Goal: Transaction & Acquisition: Purchase product/service

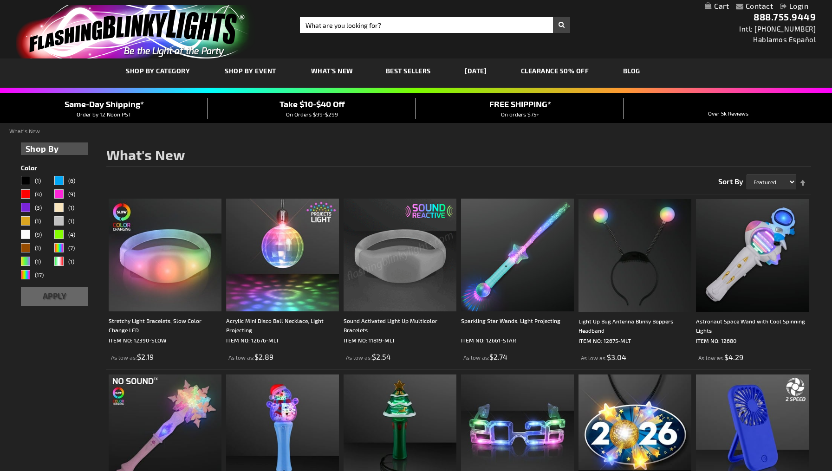
click at [244, 72] on div "Close dialog Get 10% Off Subscribe and save today Unlock Offer Submit" at bounding box center [416, 235] width 832 height 471
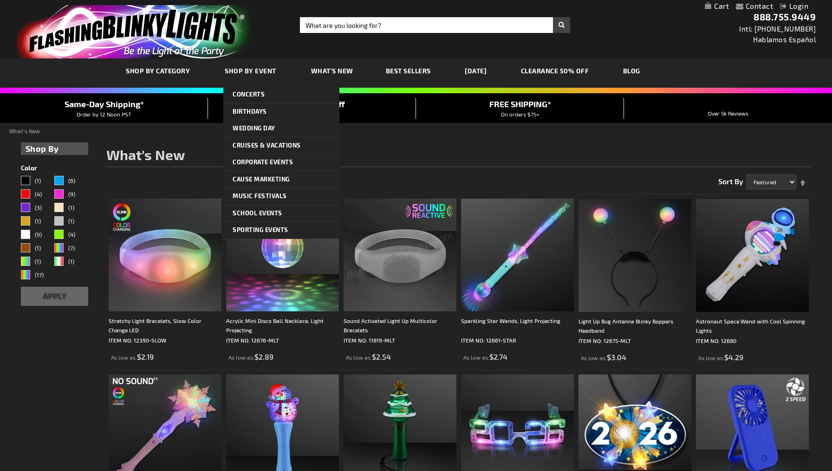
click at [244, 71] on span "Shop By Event" at bounding box center [251, 71] width 52 height 8
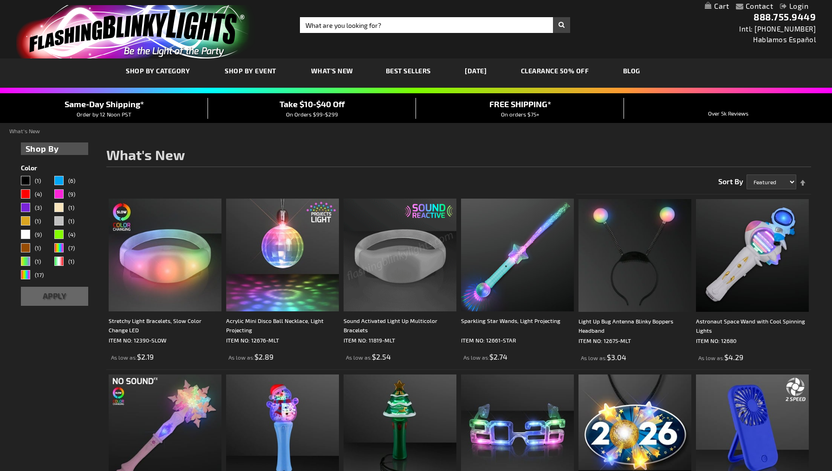
click at [323, 72] on span "What's New" at bounding box center [332, 71] width 42 height 8
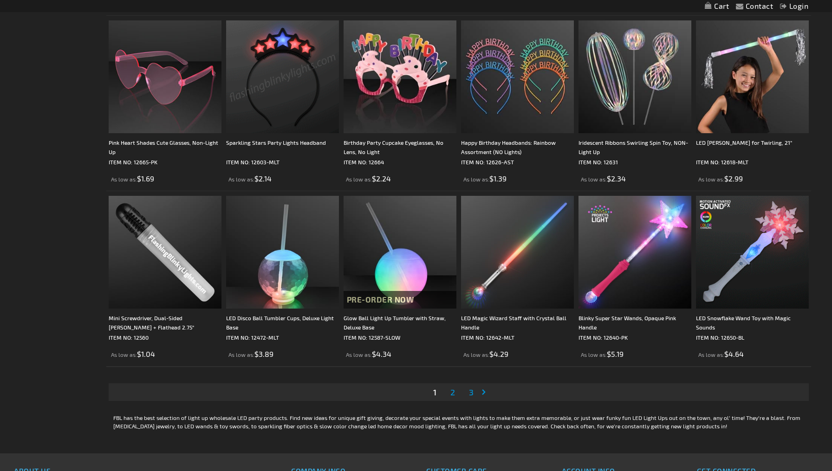
scroll to position [1583, 0]
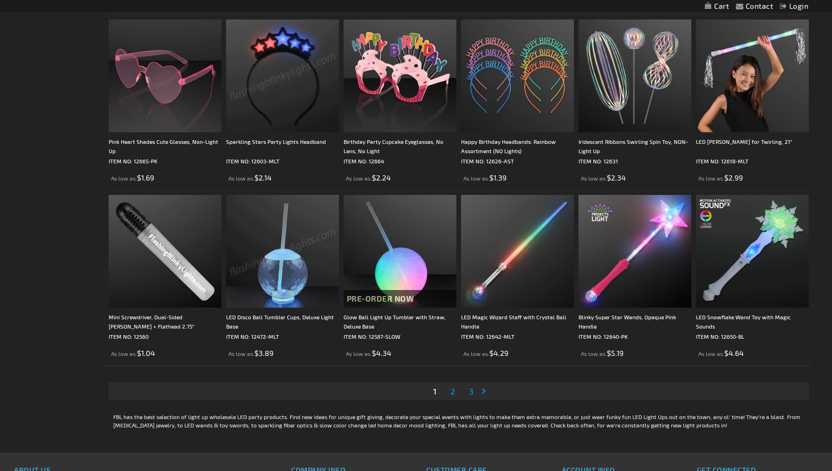
click at [451, 394] on span "2" at bounding box center [452, 391] width 5 height 10
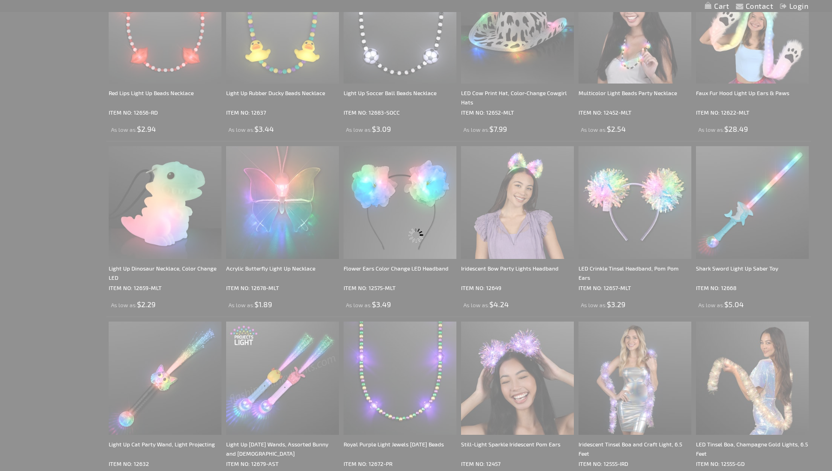
scroll to position [0, 0]
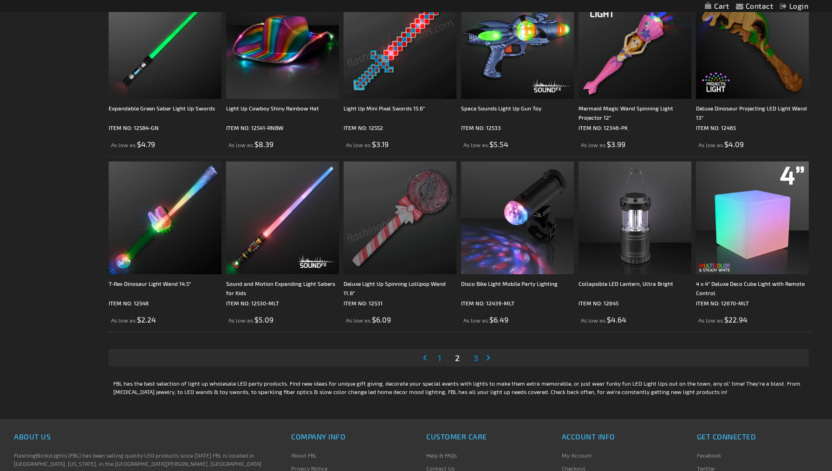
scroll to position [1618, 0]
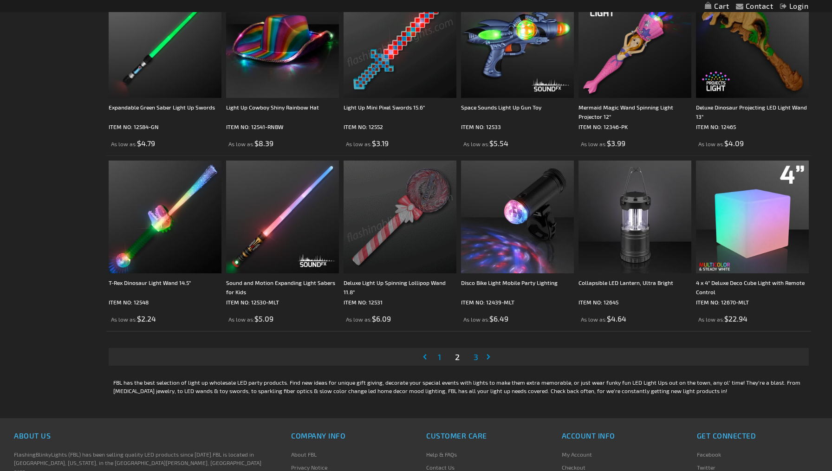
click at [477, 356] on span "3" at bounding box center [475, 357] width 5 height 10
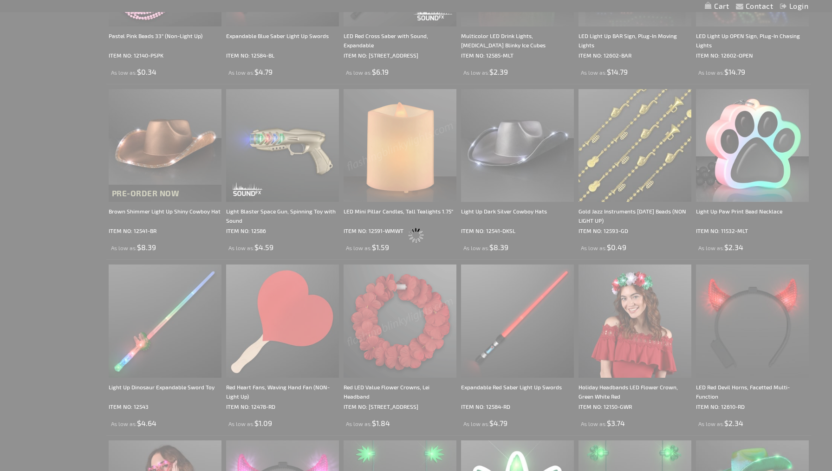
scroll to position [702, 0]
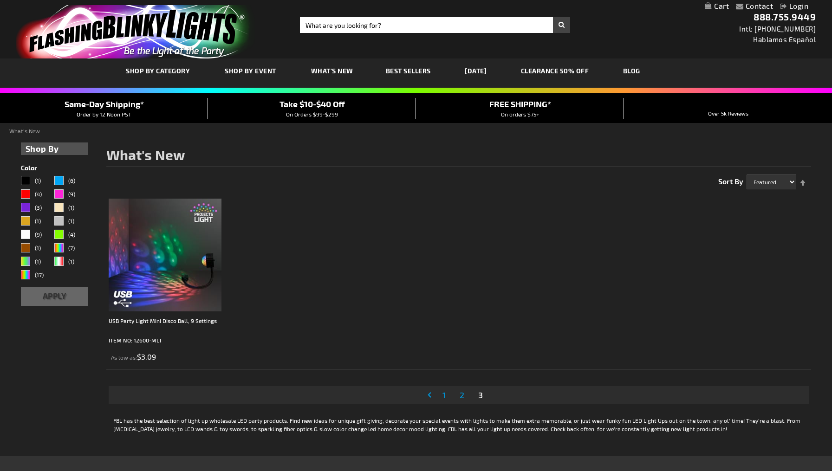
click at [475, 69] on link "[DATE]" at bounding box center [476, 70] width 36 height 31
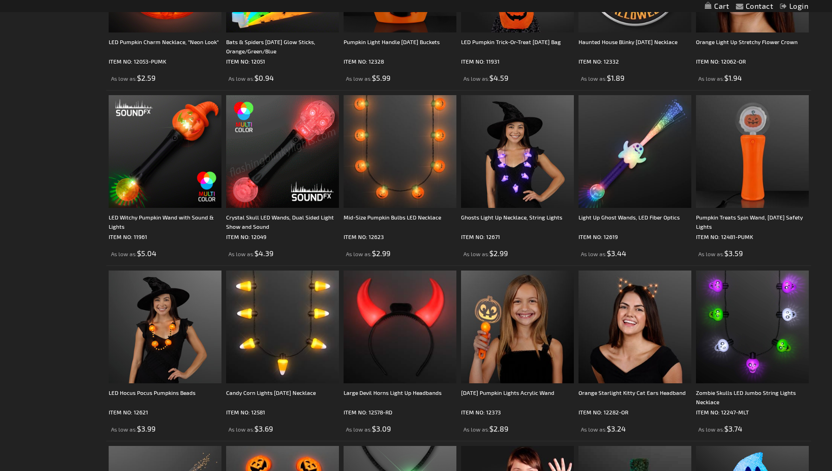
scroll to position [749, 0]
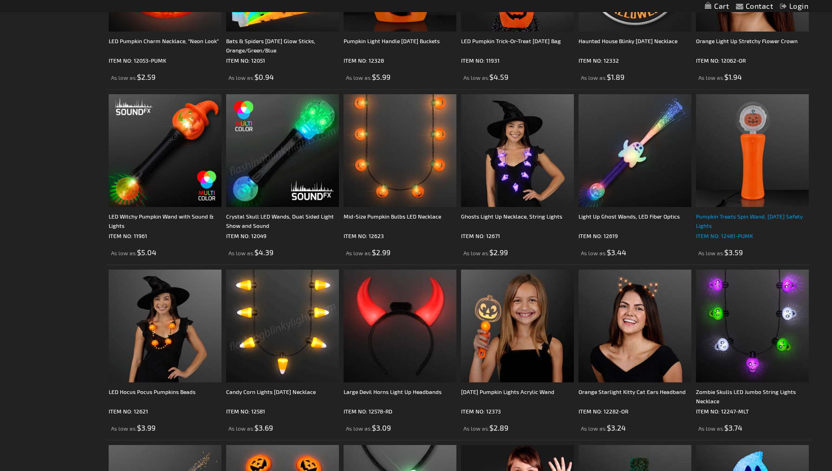
click at [706, 219] on div "Pumpkin Treats Spin Wand, Halloween Safety Lights" at bounding box center [752, 221] width 113 height 19
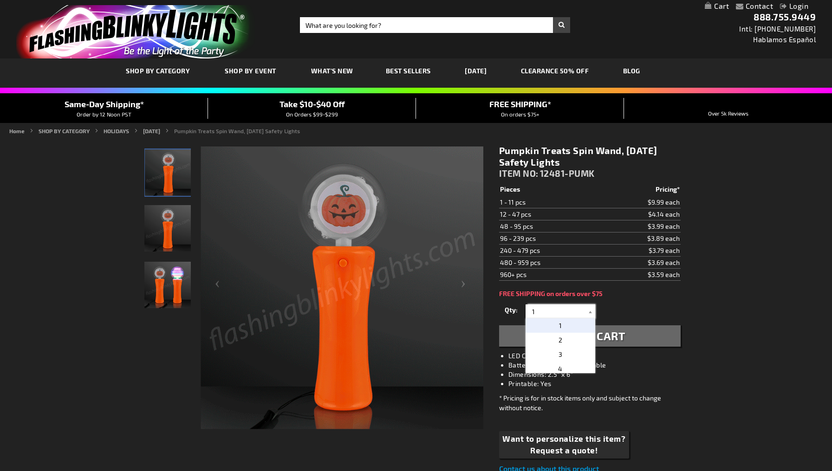
click at [558, 311] on input "1" at bounding box center [561, 311] width 67 height 14
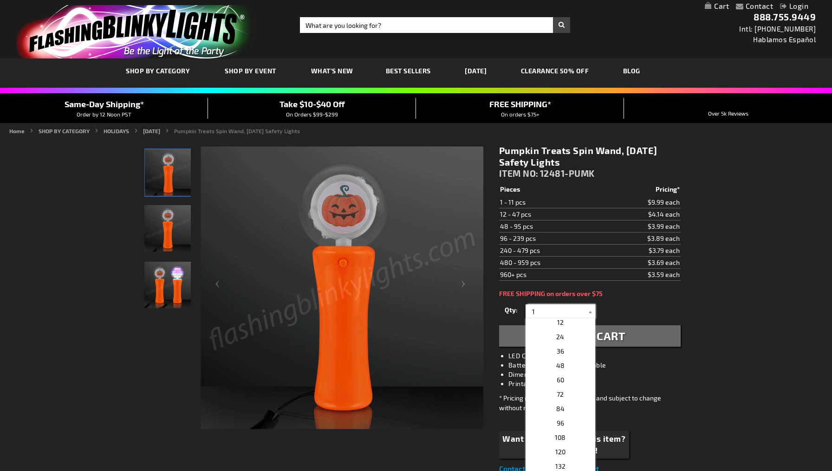
scroll to position [167, 0]
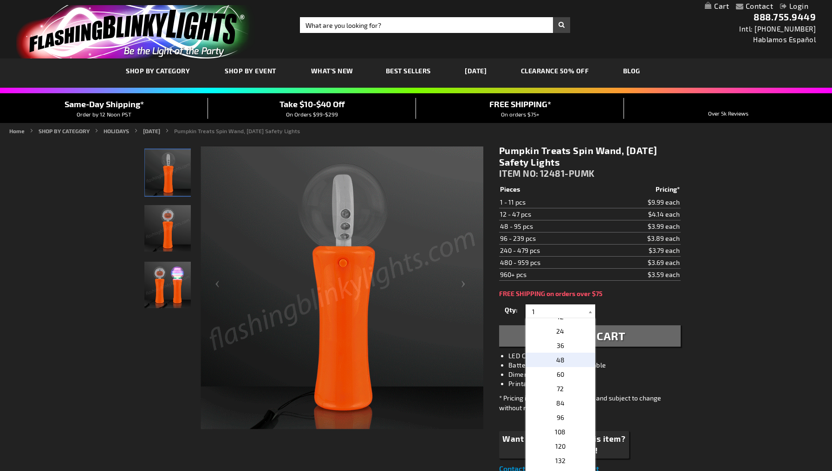
click at [568, 355] on p "48" at bounding box center [560, 360] width 70 height 14
type input "48"
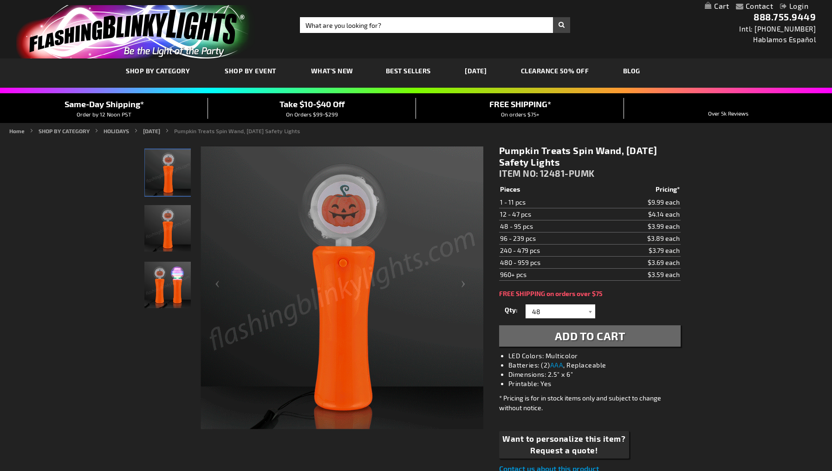
click at [578, 339] on span "Add to Cart" at bounding box center [590, 335] width 71 height 13
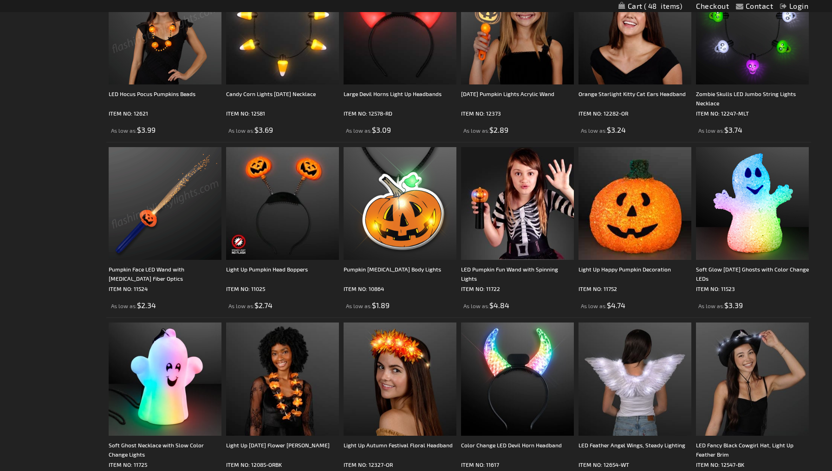
scroll to position [1117, 0]
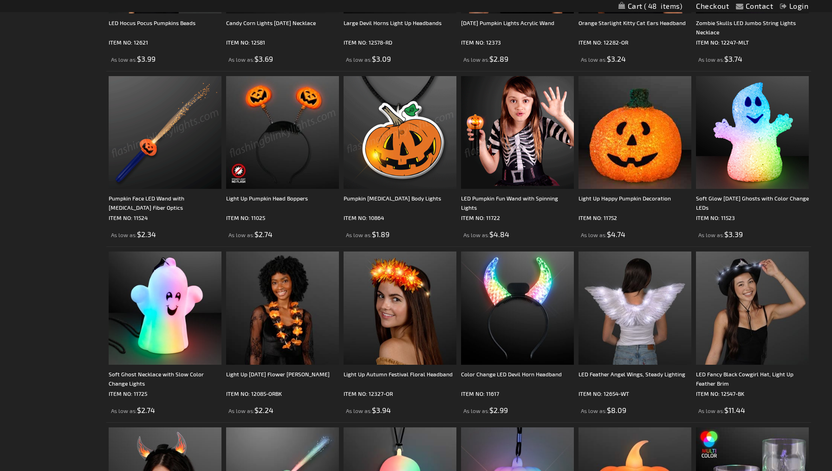
click at [510, 133] on img at bounding box center [517, 132] width 113 height 113
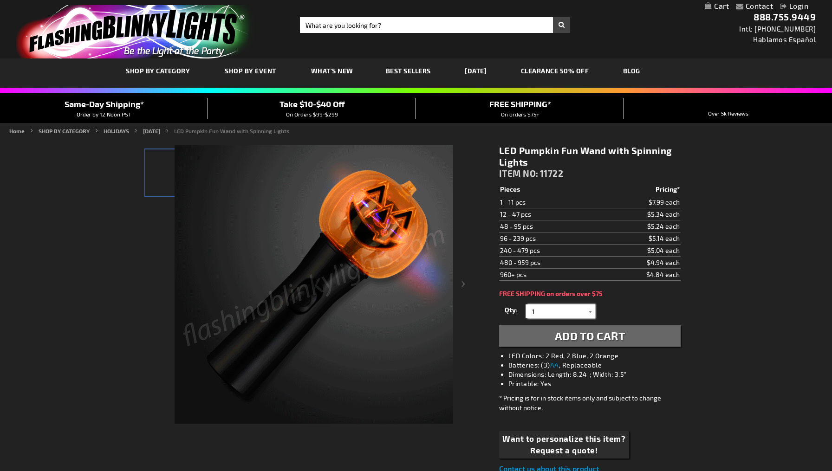
click at [536, 310] on input "1" at bounding box center [561, 311] width 67 height 14
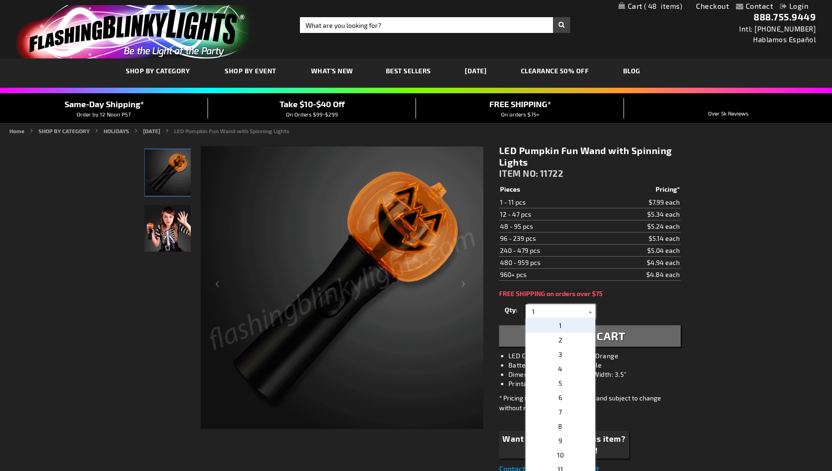
drag, startPoint x: 532, startPoint y: 310, endPoint x: 527, endPoint y: 312, distance: 5.7
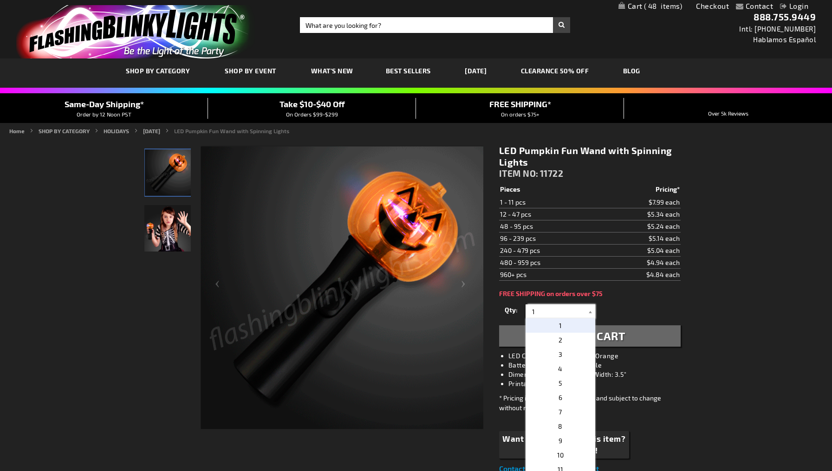
click at [528, 312] on input "1" at bounding box center [561, 311] width 67 height 14
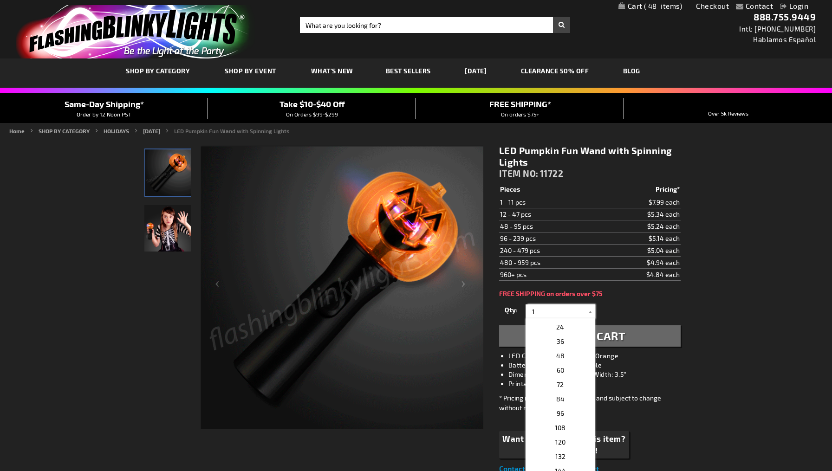
scroll to position [183, 0]
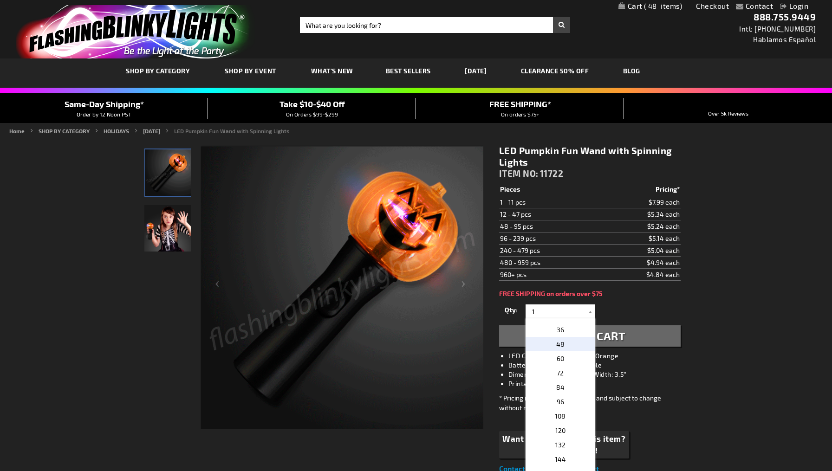
click at [564, 343] on p "48" at bounding box center [560, 344] width 70 height 14
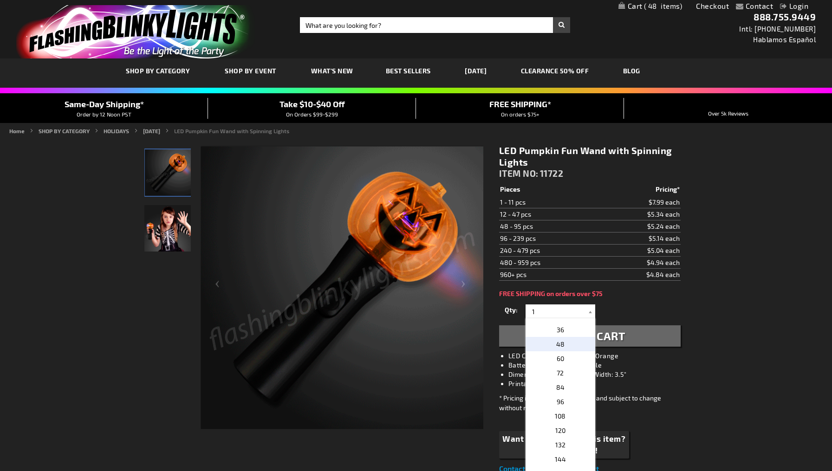
type input "48"
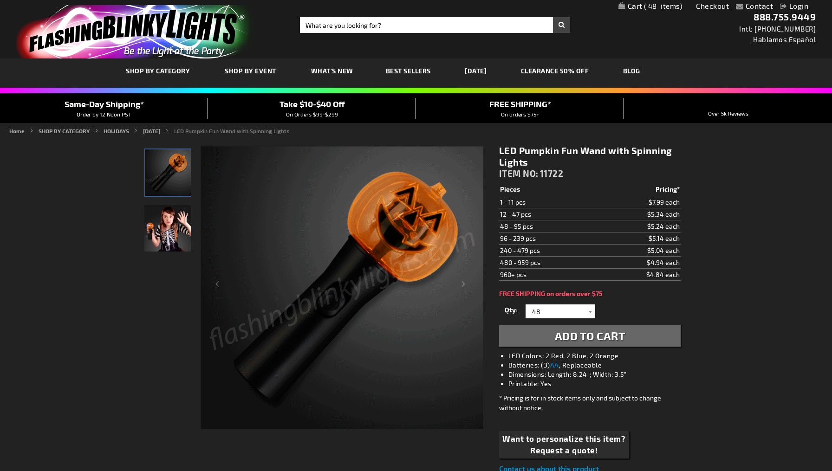
click at [576, 336] on span "Add to Cart" at bounding box center [590, 335] width 71 height 13
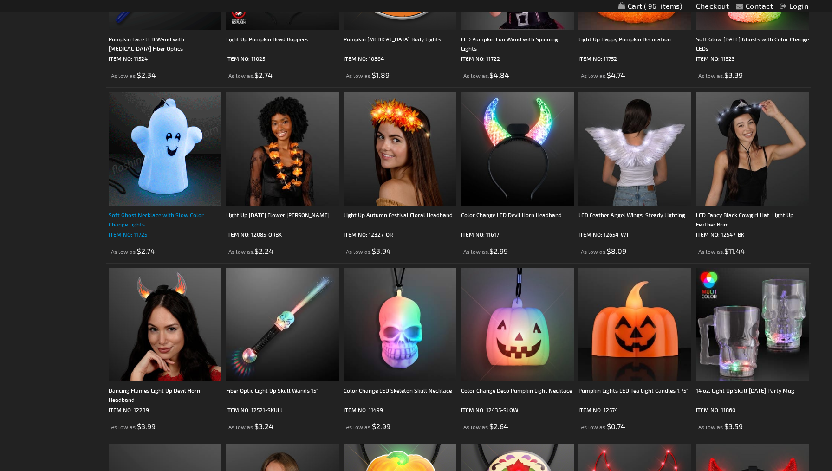
scroll to position [1278, 0]
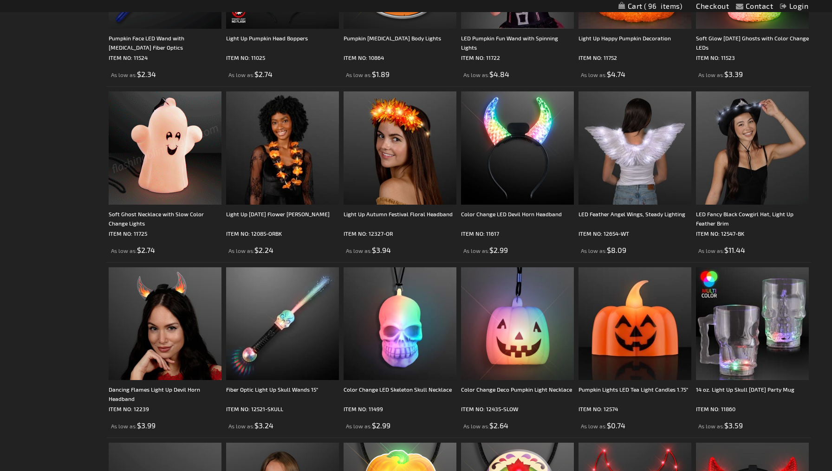
click at [189, 169] on img at bounding box center [165, 147] width 113 height 113
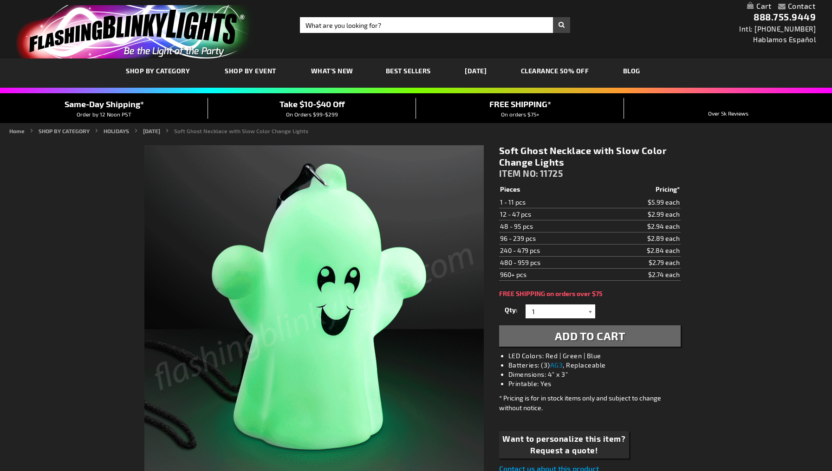
click at [588, 310] on div at bounding box center [590, 311] width 9 height 14
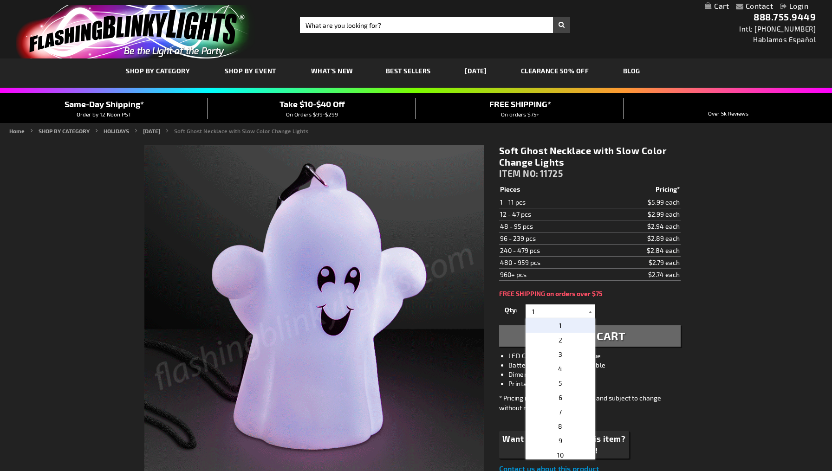
click at [586, 308] on div at bounding box center [590, 311] width 9 height 14
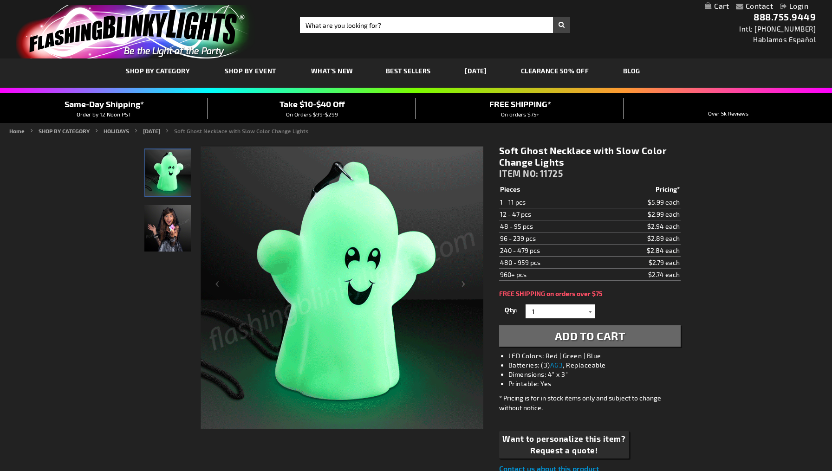
click at [586, 308] on div at bounding box center [590, 311] width 9 height 14
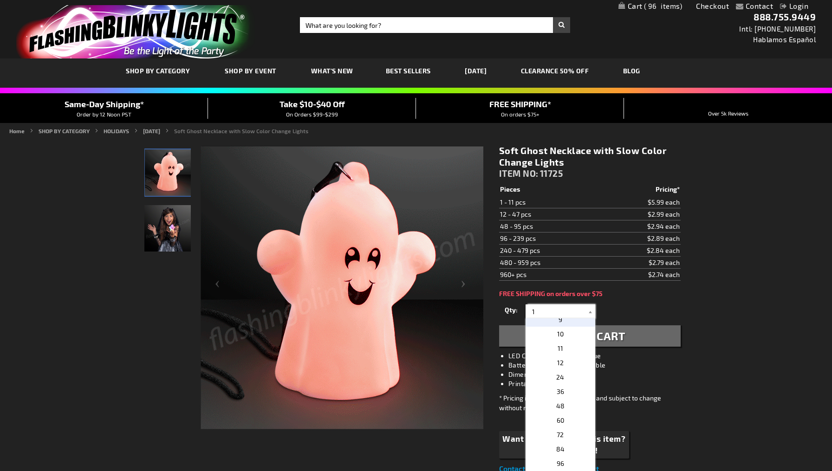
scroll to position [123, 0]
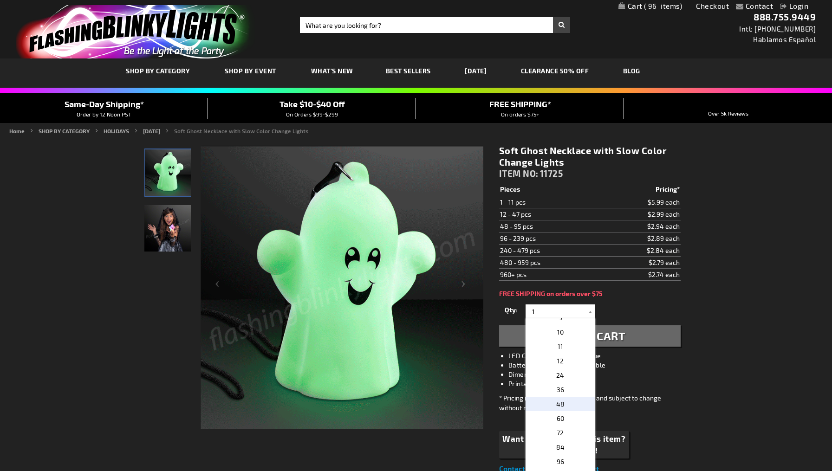
click at [571, 399] on p "48" at bounding box center [560, 404] width 70 height 14
type input "48"
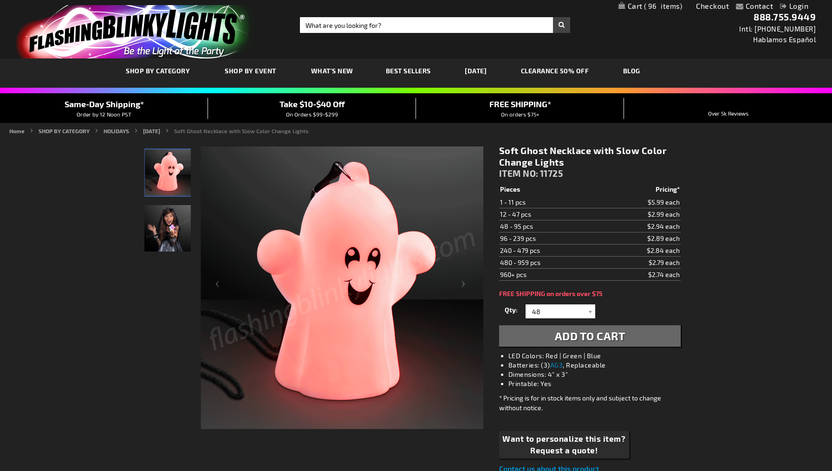
click at [587, 342] on button "Add to Cart" at bounding box center [589, 335] width 181 height 21
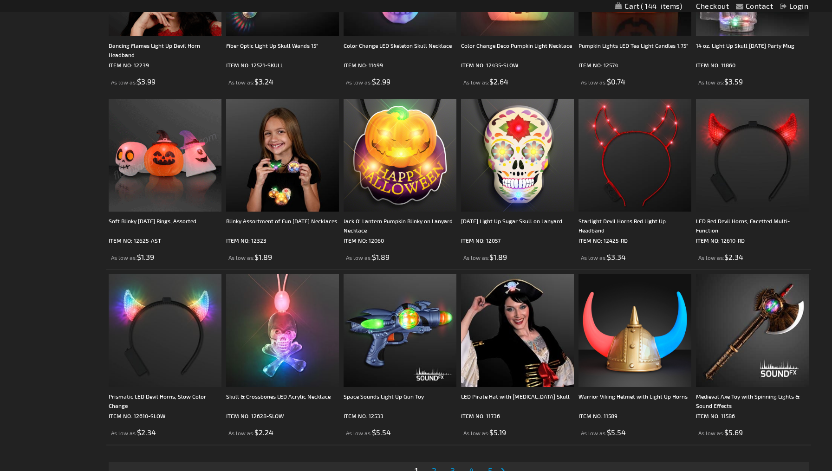
scroll to position [1622, 0]
click at [158, 219] on div "Soft Blinky [DATE] Rings, Assorted" at bounding box center [165, 225] width 113 height 19
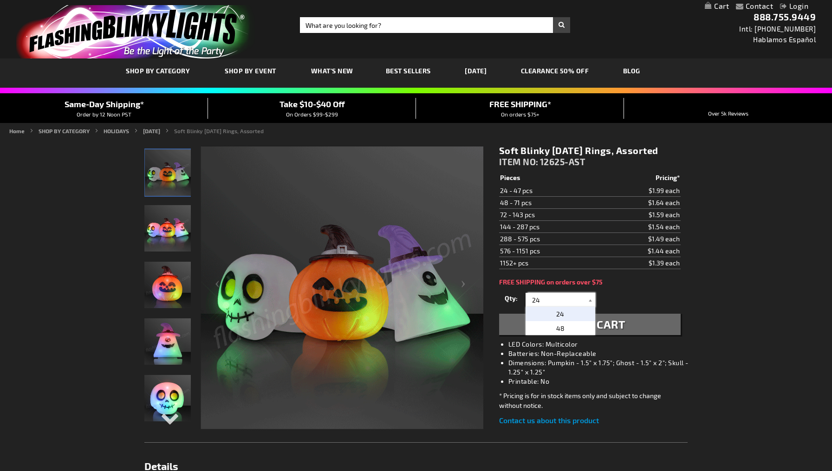
click at [570, 299] on input "24" at bounding box center [561, 300] width 67 height 14
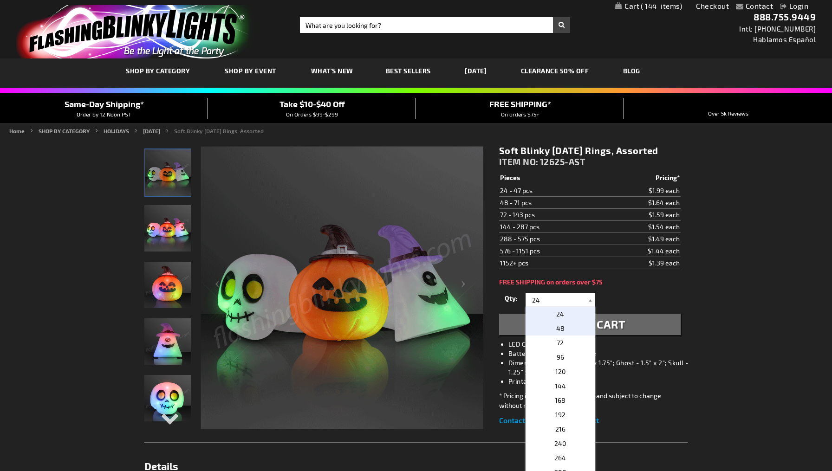
click at [563, 329] on span "48" at bounding box center [560, 328] width 8 height 8
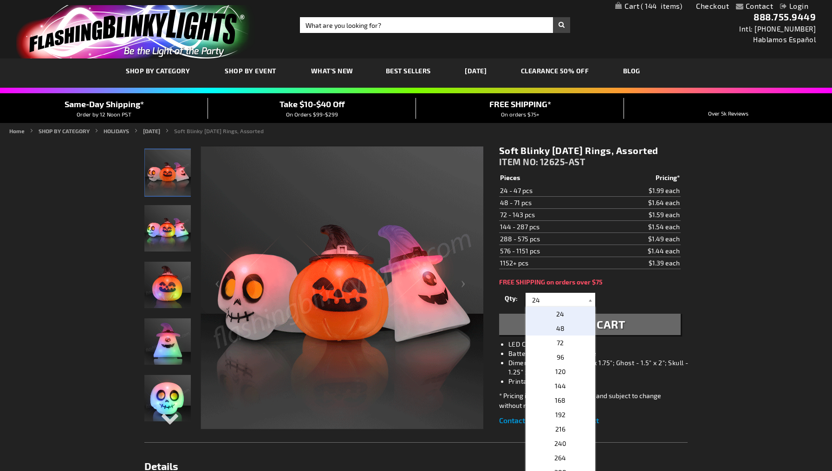
type input "48"
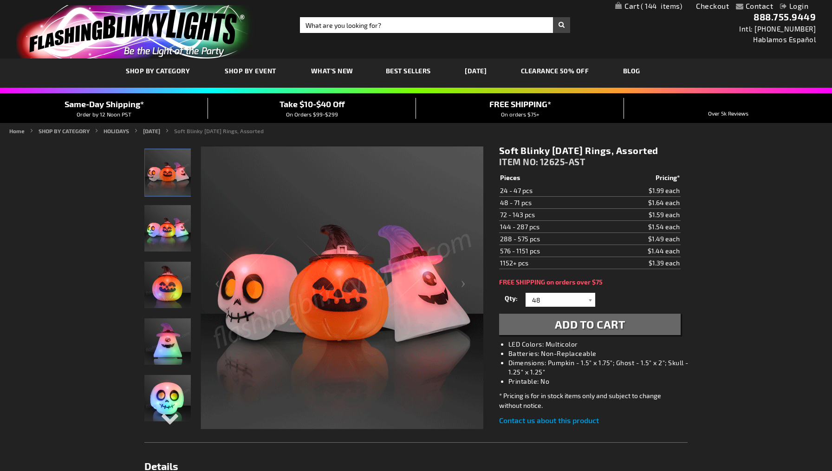
click at [563, 329] on span "Add to Cart" at bounding box center [590, 323] width 71 height 13
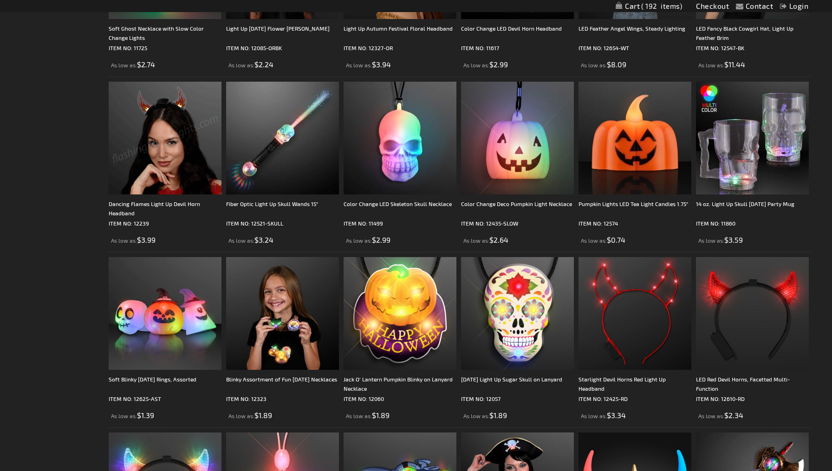
scroll to position [1464, 0]
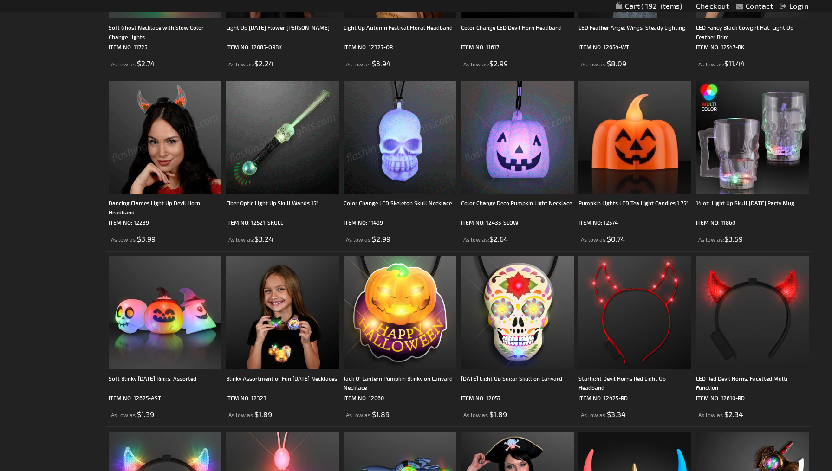
click at [508, 168] on img at bounding box center [517, 137] width 113 height 113
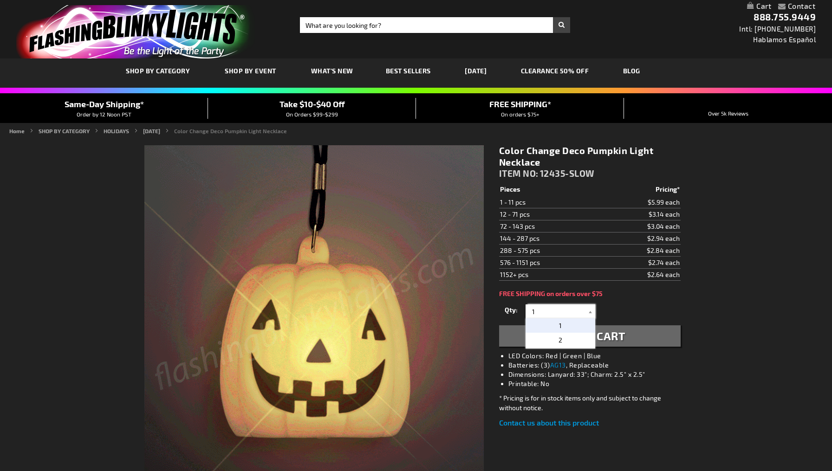
click at [561, 310] on input "1" at bounding box center [561, 311] width 67 height 14
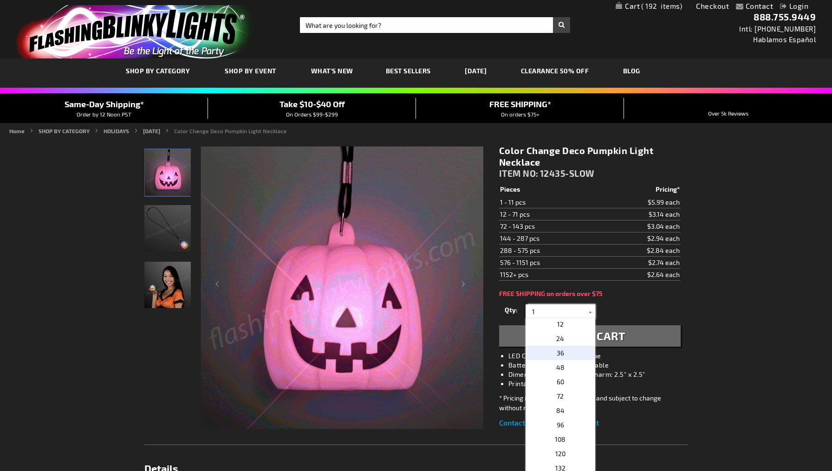
scroll to position [174, 0]
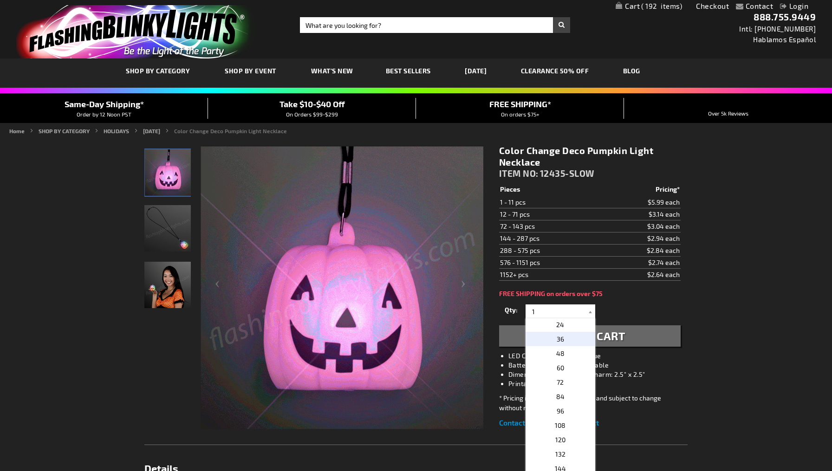
click at [566, 336] on p "36" at bounding box center [560, 339] width 70 height 14
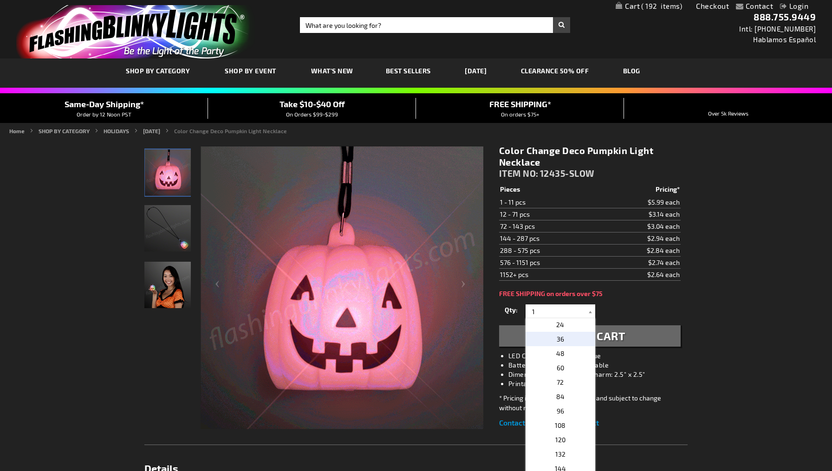
type input "36"
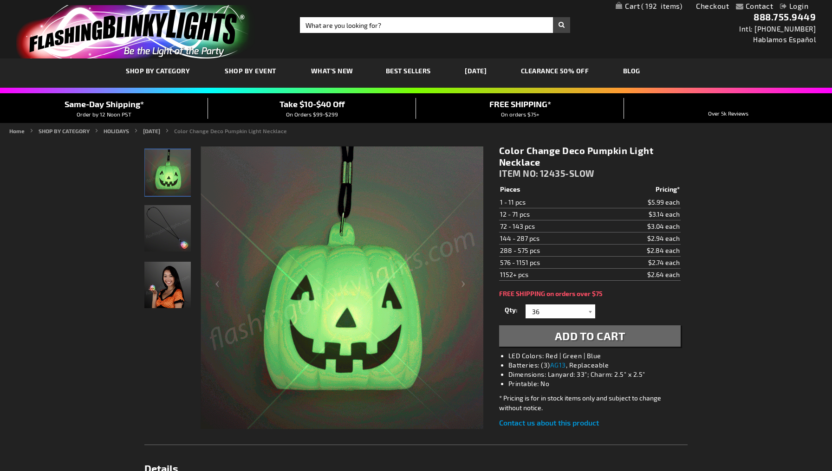
click at [566, 336] on span "Add to Cart" at bounding box center [590, 335] width 71 height 13
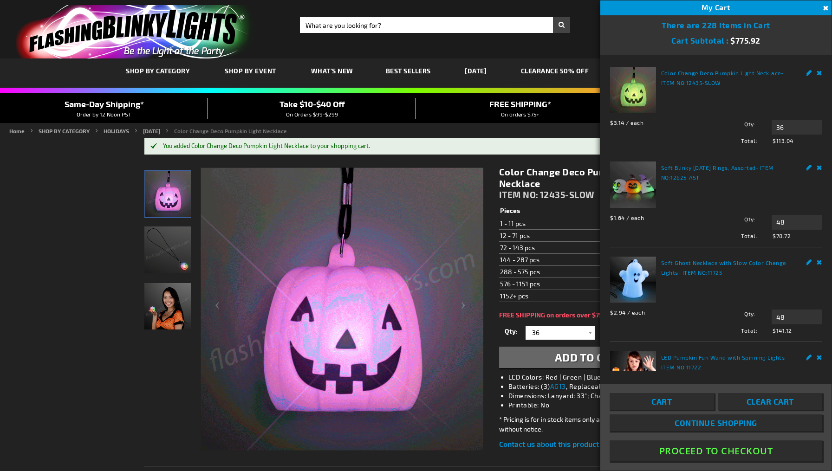
click at [824, 7] on button "Close" at bounding box center [824, 8] width 10 height 10
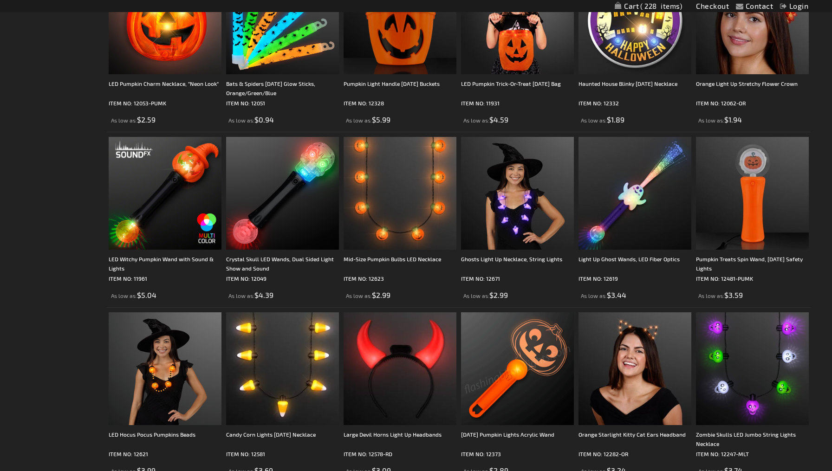
scroll to position [704, 0]
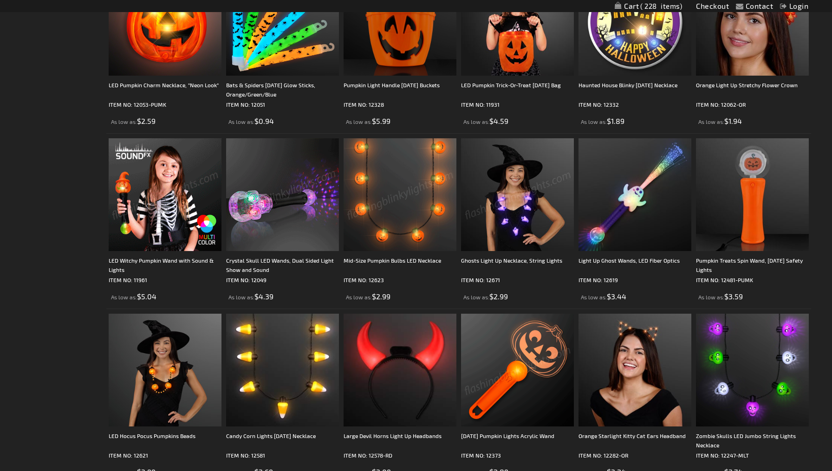
click at [151, 203] on img at bounding box center [165, 194] width 113 height 113
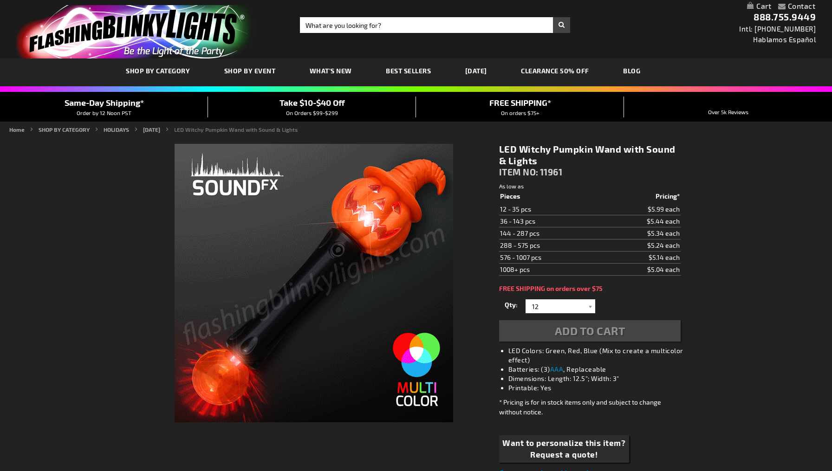
click at [301, 305] on img at bounding box center [313, 283] width 278 height 278
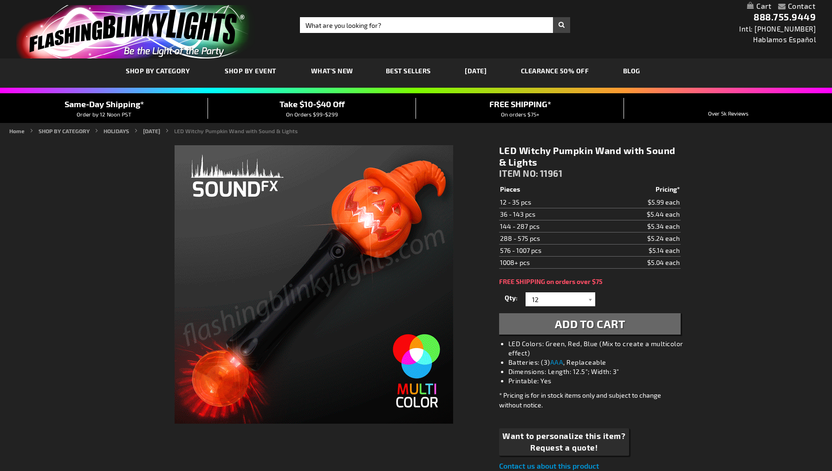
click at [310, 295] on img at bounding box center [313, 284] width 278 height 278
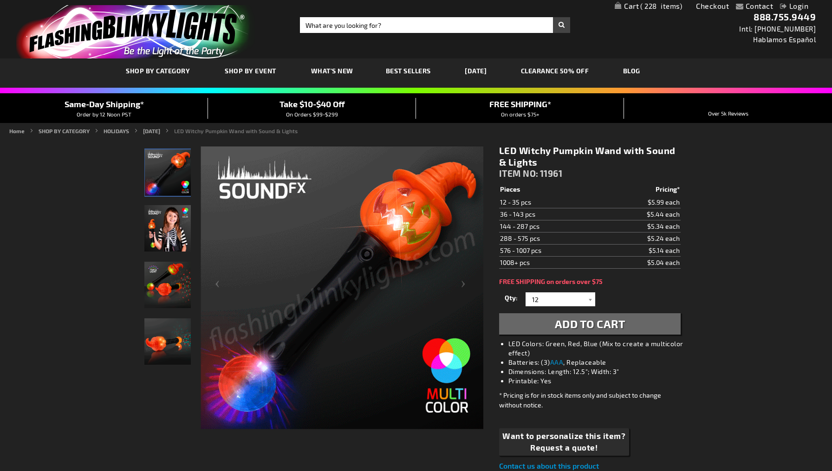
click at [183, 186] on img "LED Witchy Pumpkin Wand with Sound & Lights" at bounding box center [168, 172] width 46 height 46
click at [174, 227] on img "LED Witchy Pumpkin Wand with Sound & Lights" at bounding box center [167, 228] width 46 height 46
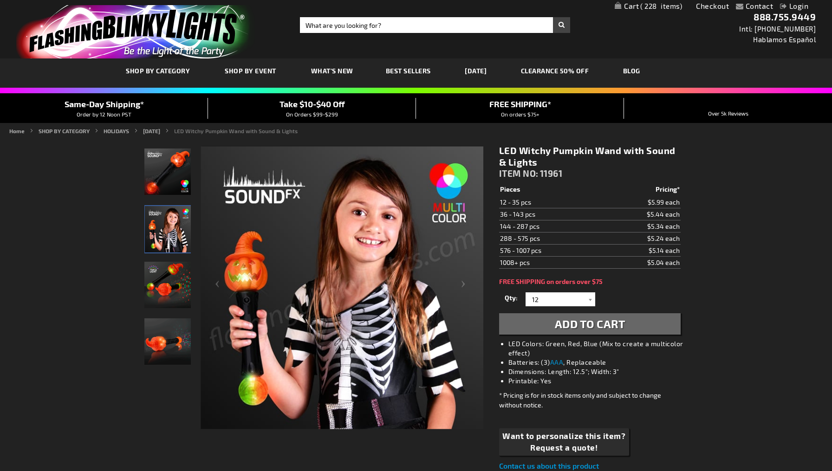
click at [171, 275] on img "LED Witchy Pumpkin Wand with Sound & Lights" at bounding box center [167, 285] width 46 height 46
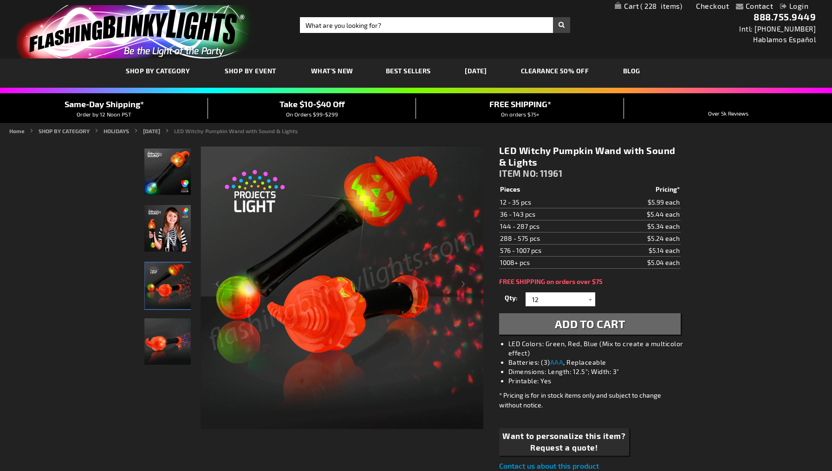
click at [165, 337] on img "LED Witchy Pumpkin Wand with Sound & Lights" at bounding box center [167, 341] width 46 height 46
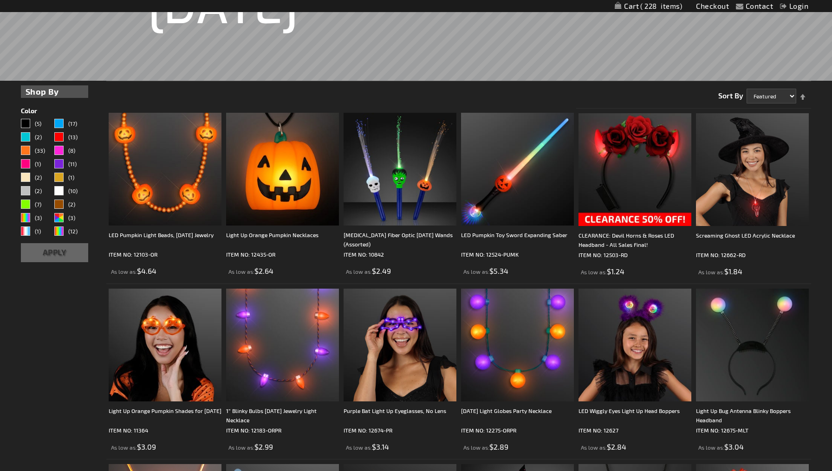
scroll to position [204, 0]
click at [755, 197] on img at bounding box center [752, 169] width 113 height 113
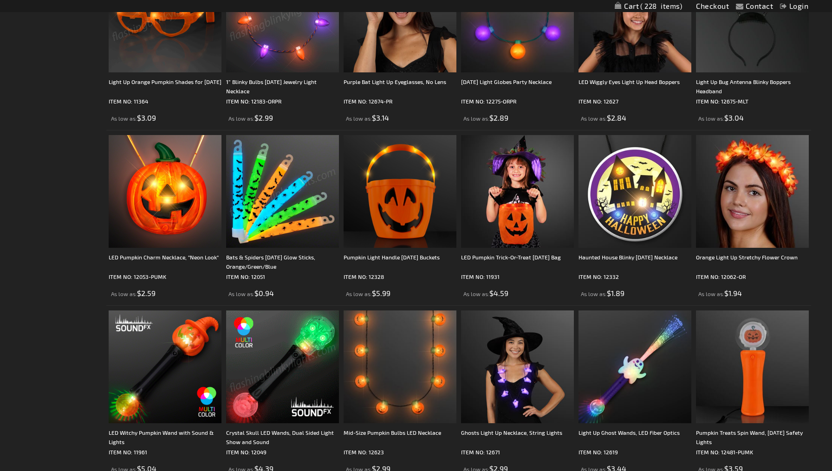
scroll to position [533, 0]
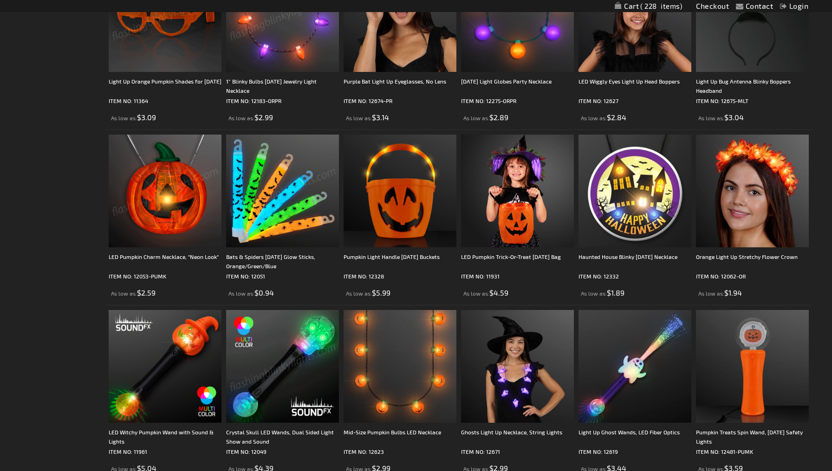
click at [200, 226] on img at bounding box center [165, 191] width 113 height 113
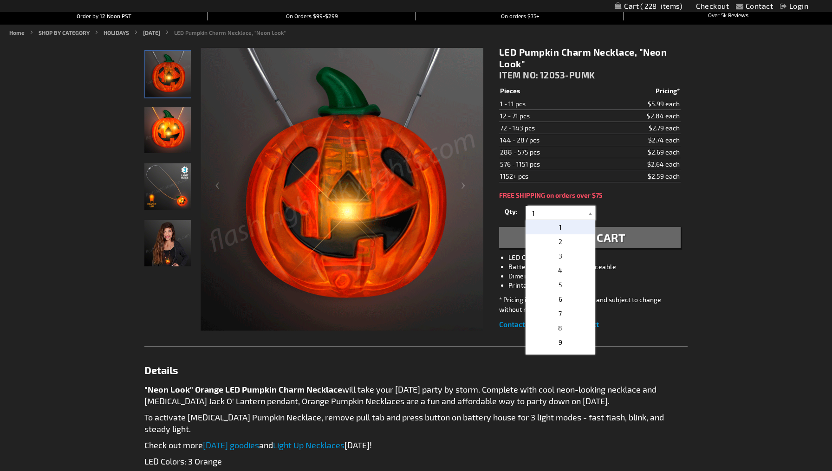
click at [574, 216] on input "1" at bounding box center [561, 213] width 67 height 14
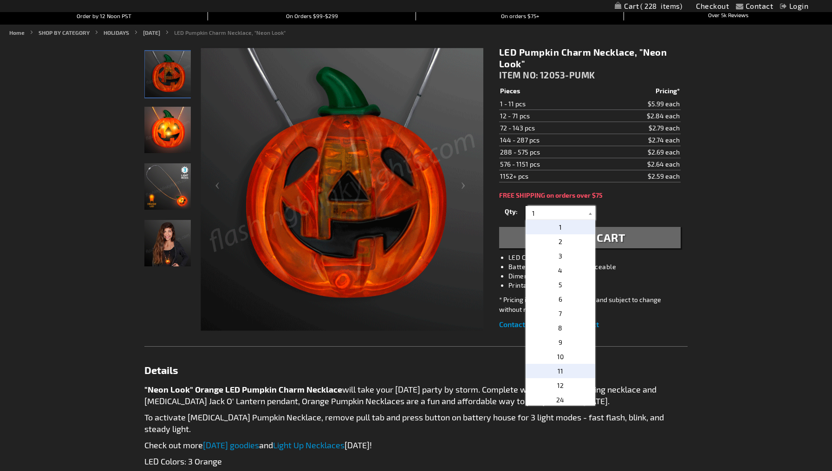
scroll to position [22, 0]
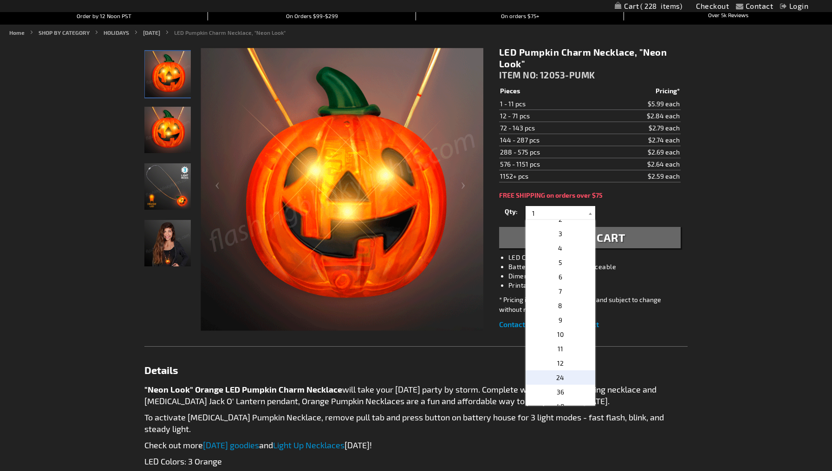
click at [556, 376] on span "24" at bounding box center [560, 378] width 8 height 8
type input "24"
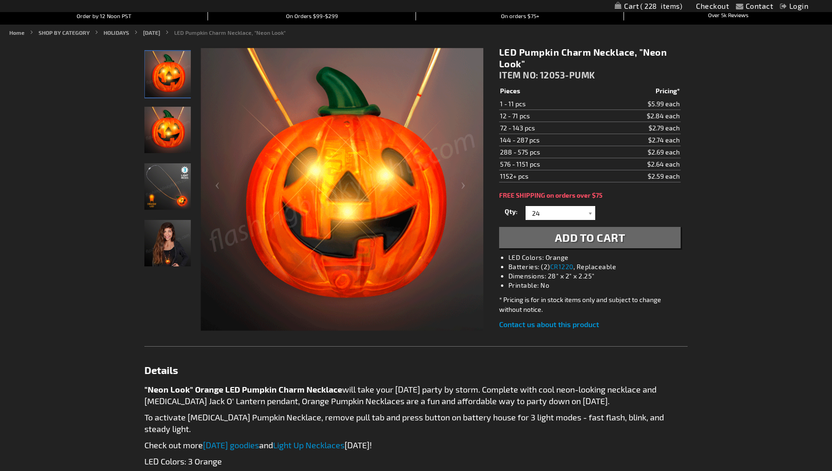
click at [596, 228] on button "Add to Cart" at bounding box center [589, 237] width 181 height 21
click at [597, 236] on div "Adding..." at bounding box center [589, 237] width 181 height 21
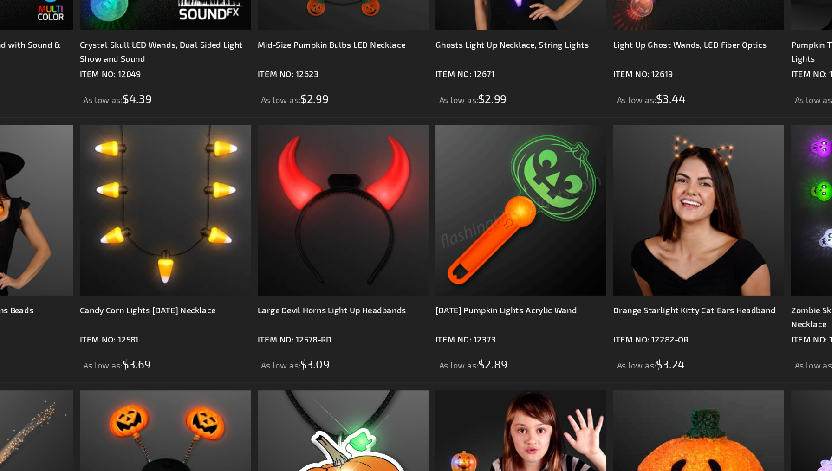
scroll to position [867, 0]
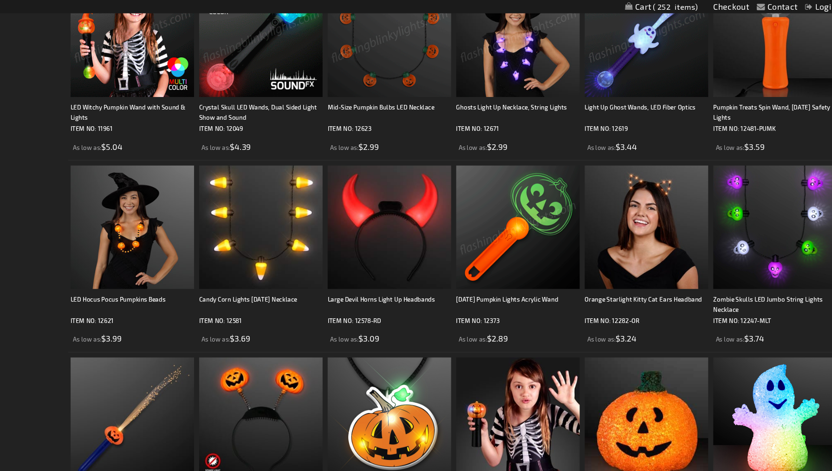
click at [474, 232] on img at bounding box center [517, 207] width 113 height 113
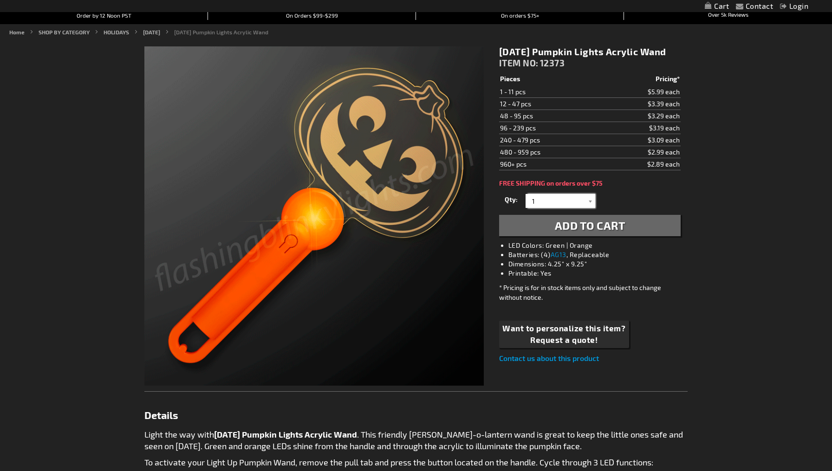
click at [553, 208] on input "1" at bounding box center [561, 201] width 67 height 14
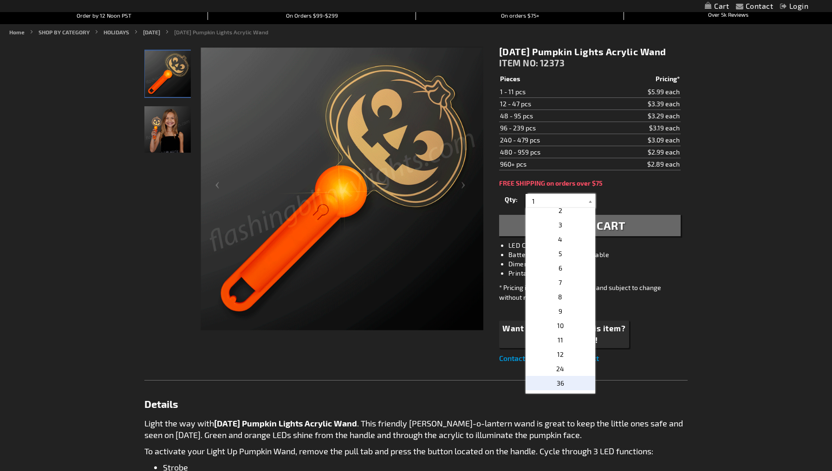
scroll to position [79, 0]
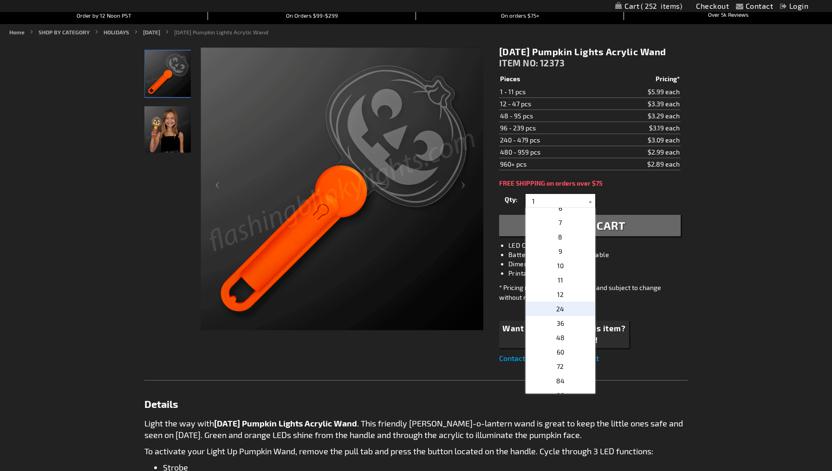
click at [562, 313] on span "24" at bounding box center [560, 309] width 8 height 8
type input "24"
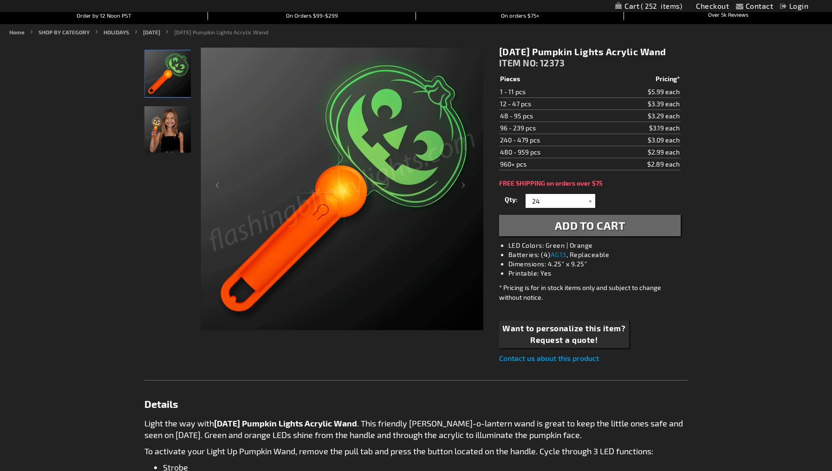
click at [597, 236] on button "Add to Cart" at bounding box center [589, 225] width 181 height 21
click at [594, 236] on div "Adding..." at bounding box center [589, 225] width 181 height 21
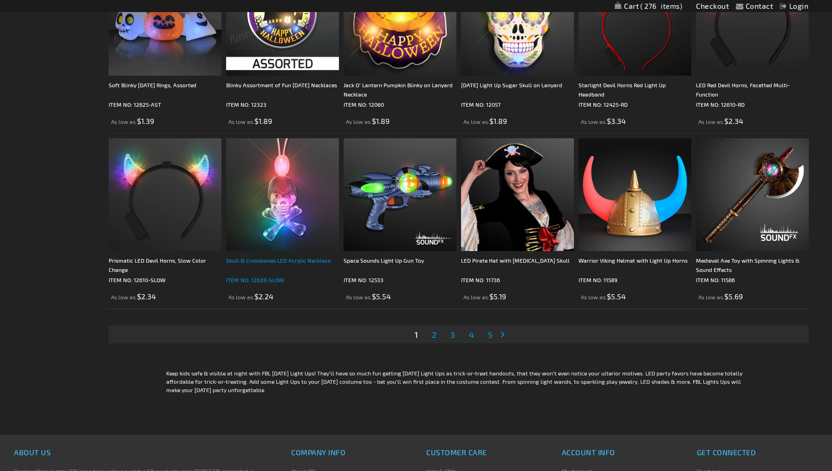
scroll to position [1743, 0]
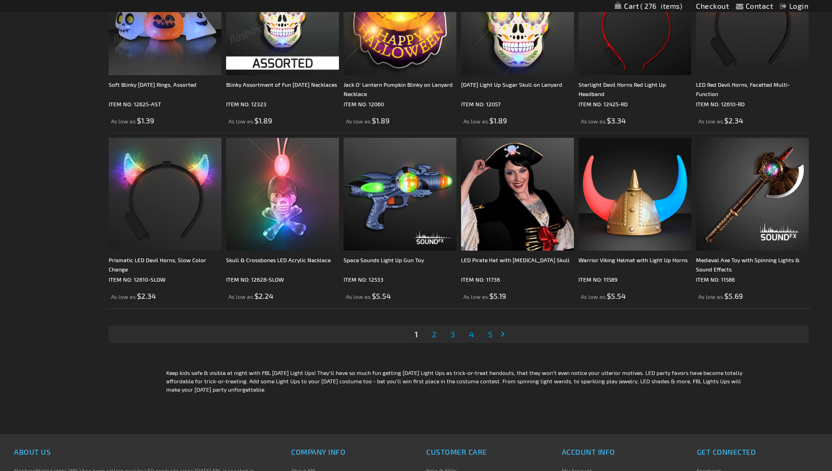
click at [434, 336] on span "2" at bounding box center [434, 334] width 5 height 10
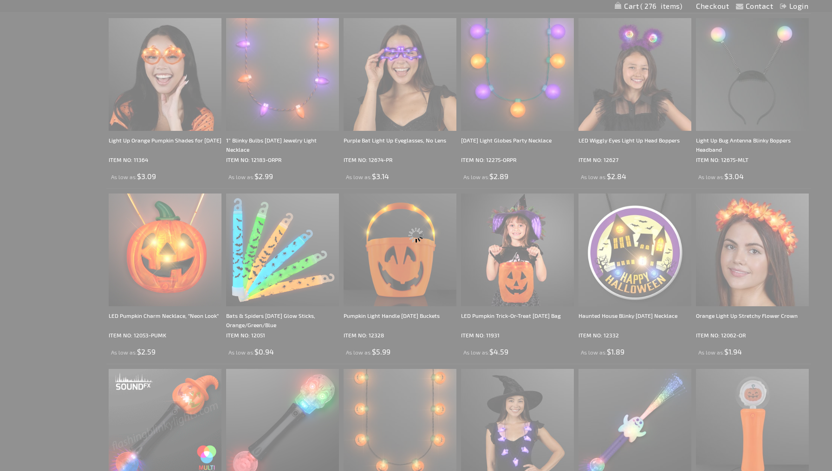
scroll to position [0, 0]
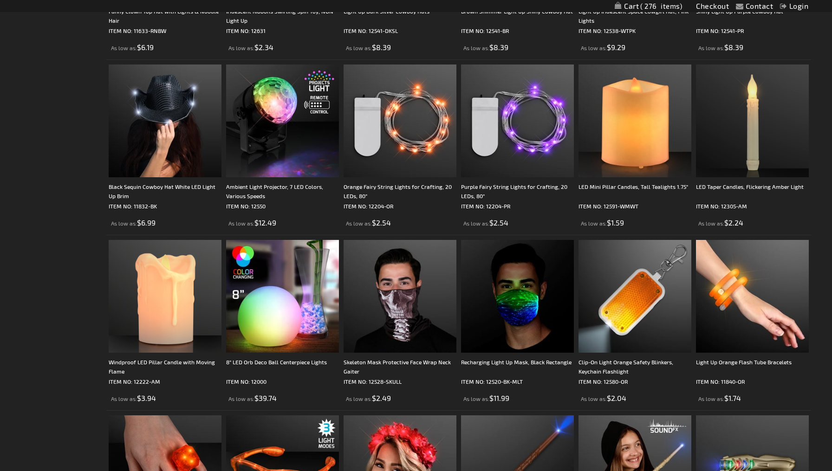
scroll to position [769, 0]
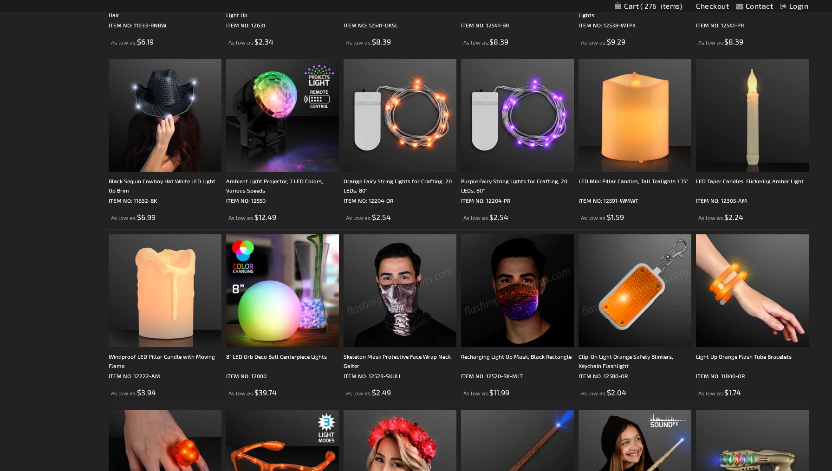
click at [622, 294] on img at bounding box center [634, 290] width 113 height 113
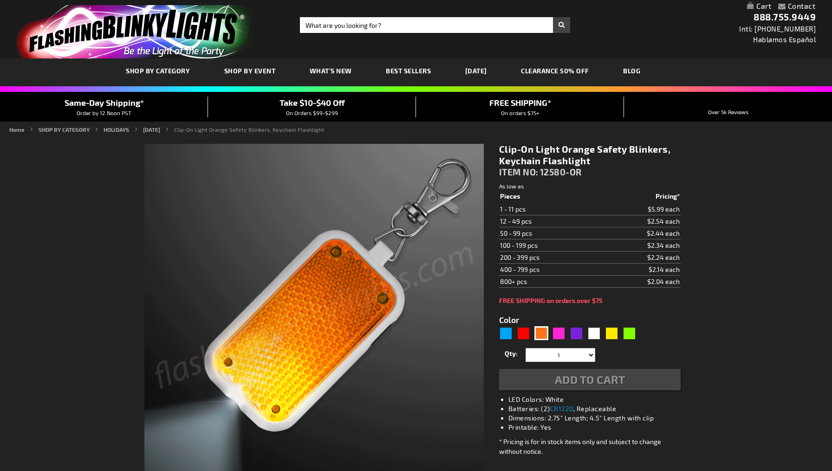
type input "5637"
click at [546, 333] on form "Color 5637 1" at bounding box center [589, 347] width 181 height 86
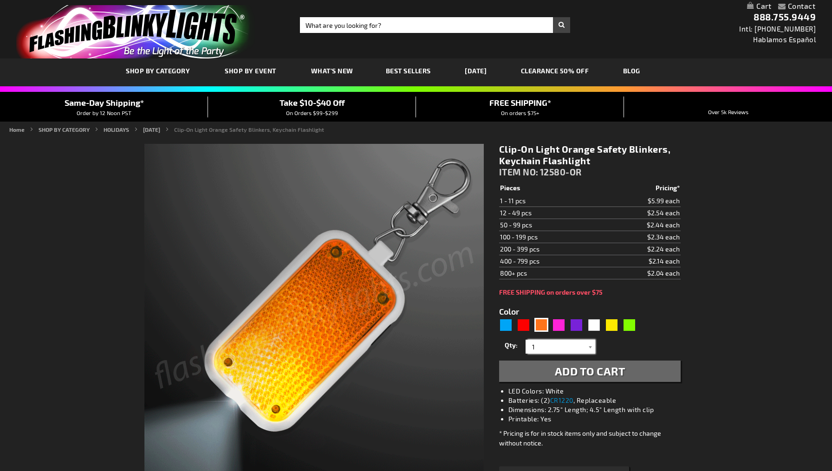
click at [553, 347] on input "1" at bounding box center [561, 347] width 67 height 14
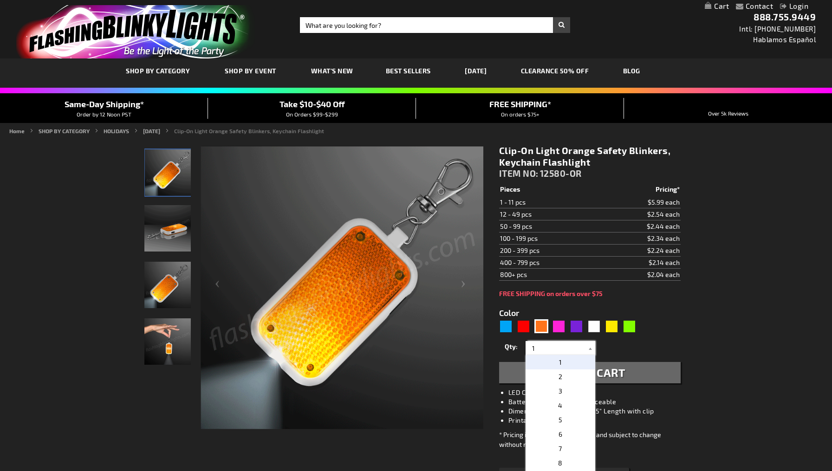
click at [553, 347] on input "1" at bounding box center [561, 348] width 67 height 14
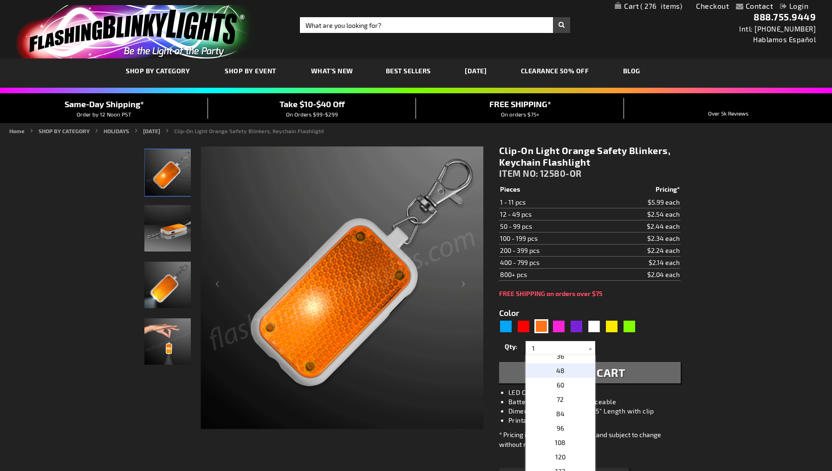
click at [561, 369] on span "48" at bounding box center [560, 371] width 8 height 8
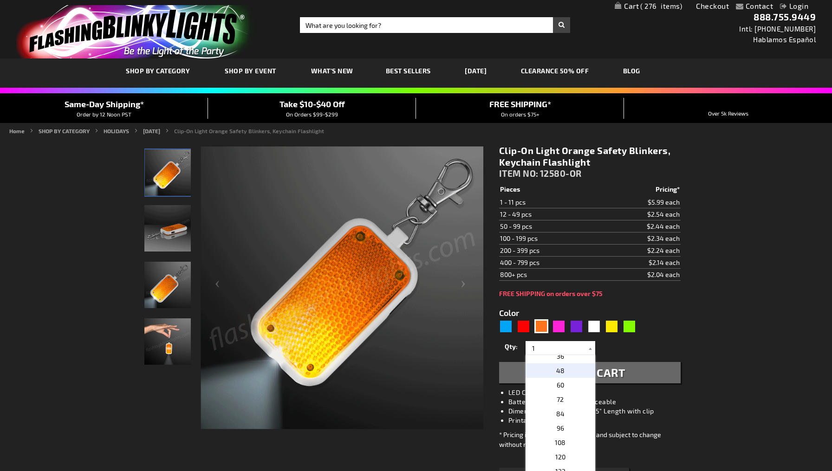
type input "48"
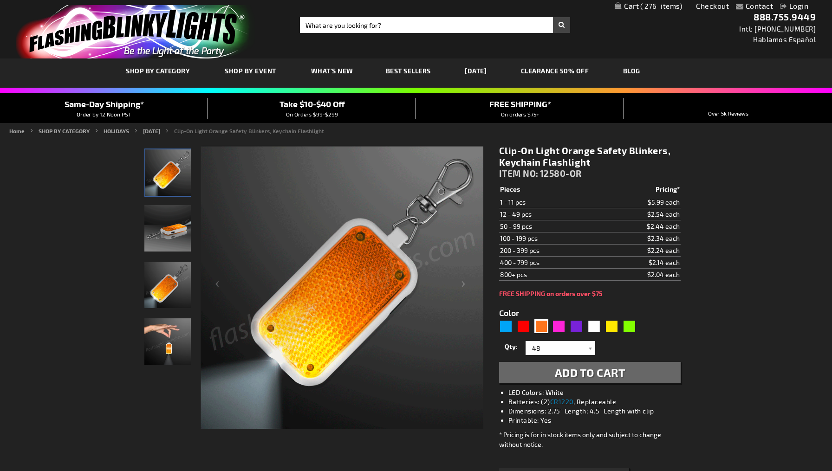
click at [574, 372] on span "Add to Cart" at bounding box center [590, 372] width 71 height 13
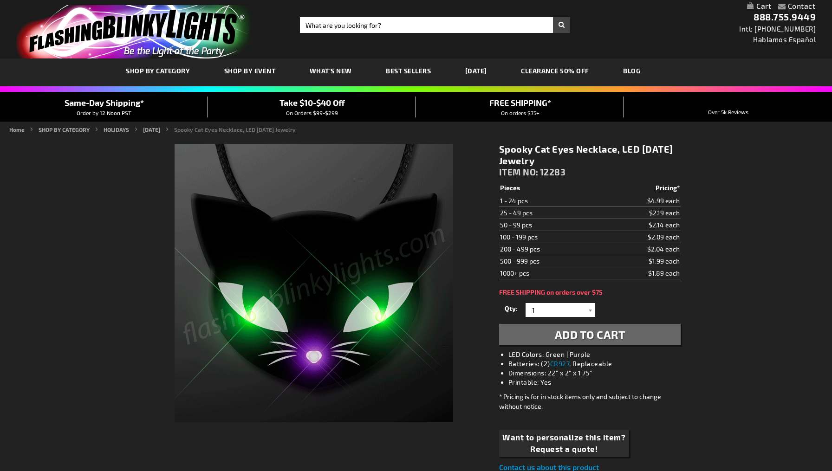
click at [536, 320] on div "Qty 1 2 3 4 5 6 7 8 9 10 11 12 13 14 15 16 17 18 19 20 21 22 23 24 25 50 75 100…" at bounding box center [589, 323] width 181 height 45
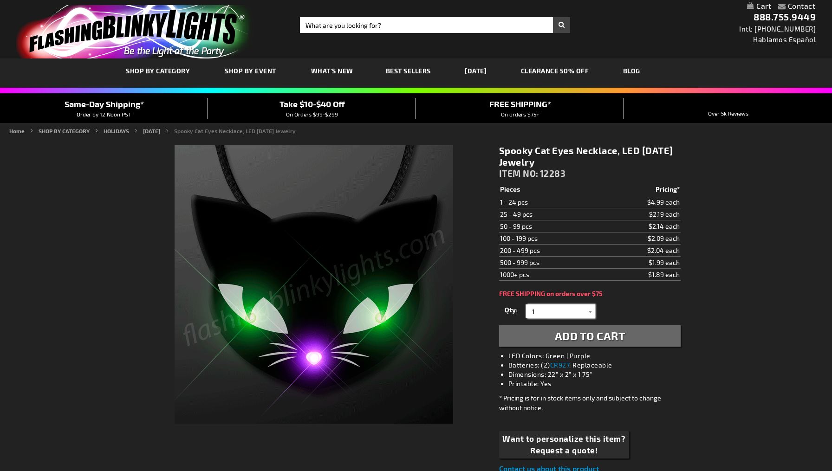
click at [541, 307] on input "1" at bounding box center [561, 311] width 67 height 14
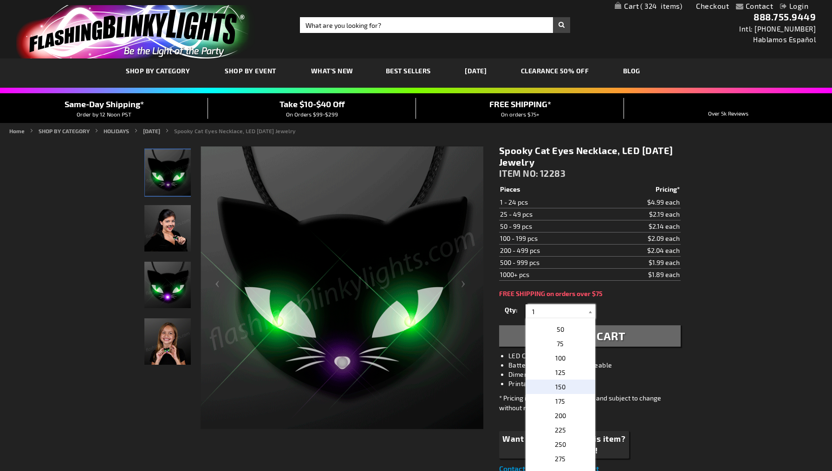
scroll to position [356, 0]
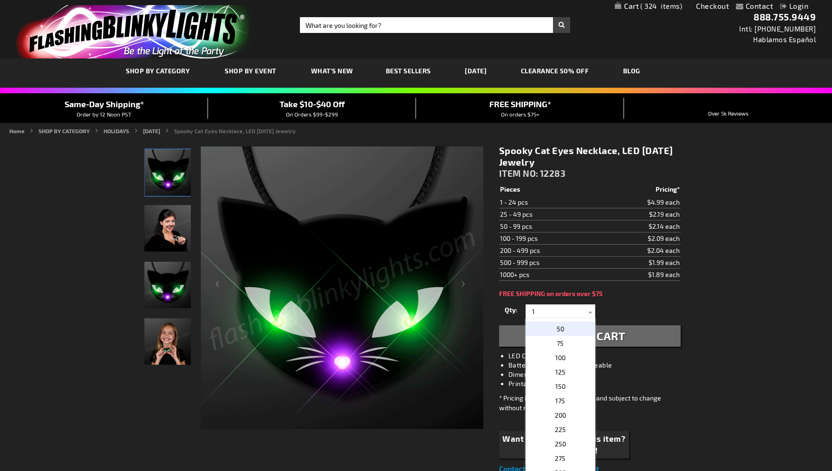
click at [564, 324] on p "50" at bounding box center [560, 329] width 70 height 14
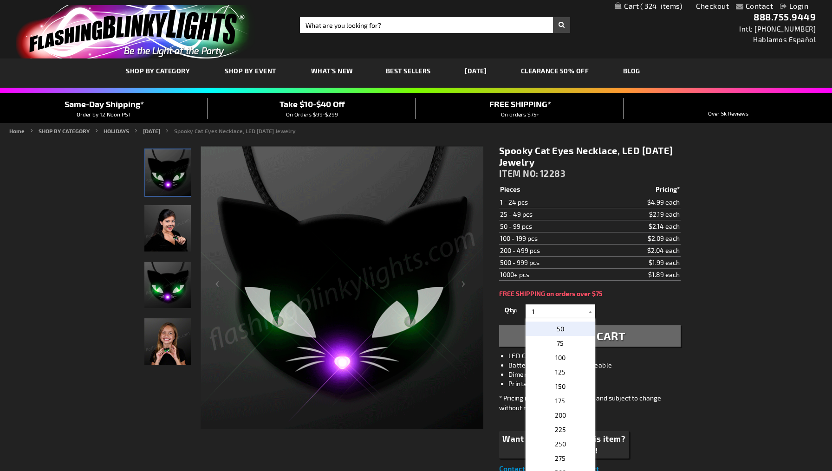
type input "50"
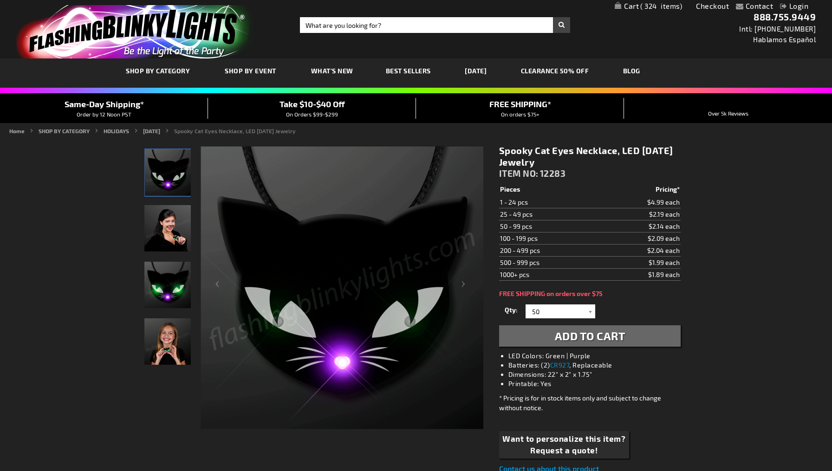
click at [568, 335] on span "Add to Cart" at bounding box center [590, 335] width 71 height 13
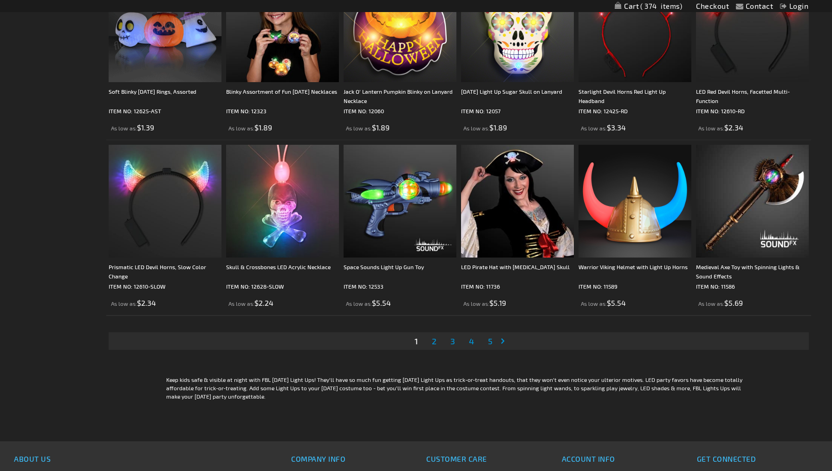
scroll to position [1753, 0]
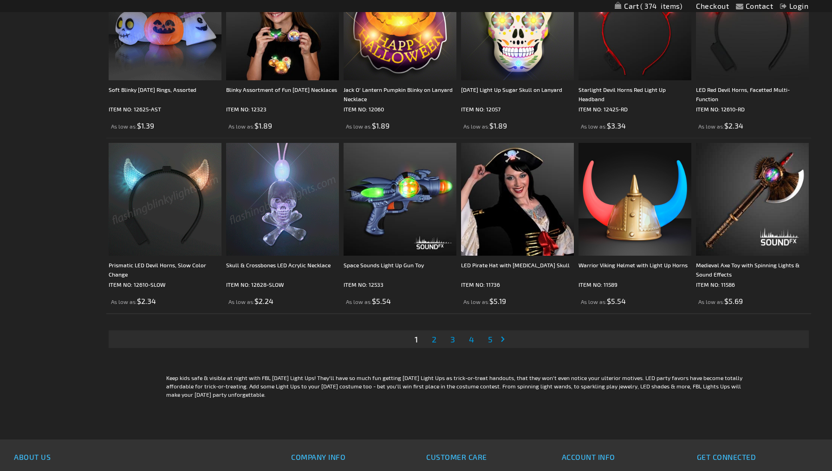
click at [434, 340] on span "2" at bounding box center [434, 339] width 5 height 10
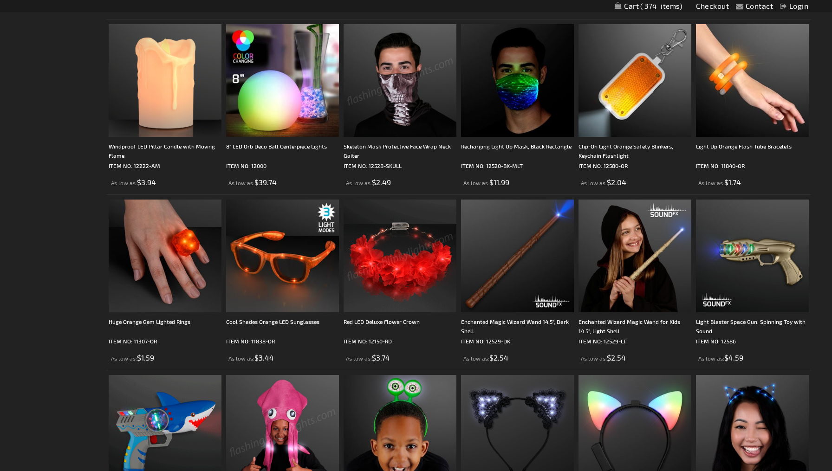
scroll to position [994, 0]
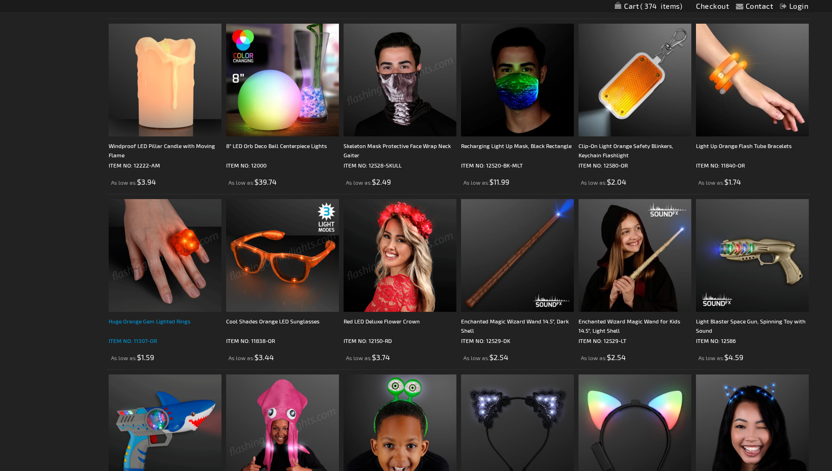
click at [184, 320] on div "Huge Orange Gem Lighted Rings" at bounding box center [165, 325] width 113 height 19
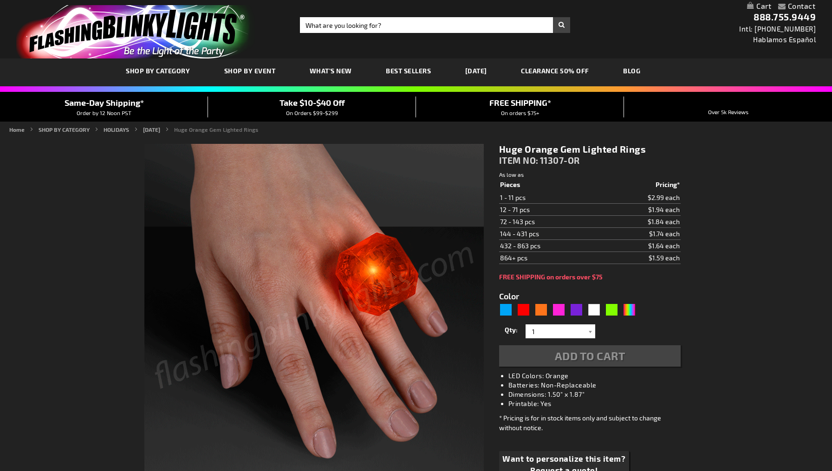
type input "5637"
click at [543, 313] on div "Orange" at bounding box center [541, 310] width 14 height 14
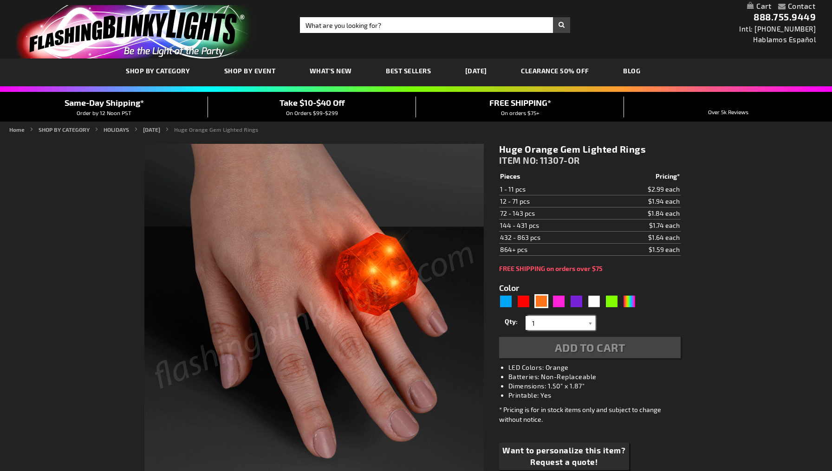
click at [547, 326] on input "1" at bounding box center [561, 323] width 67 height 14
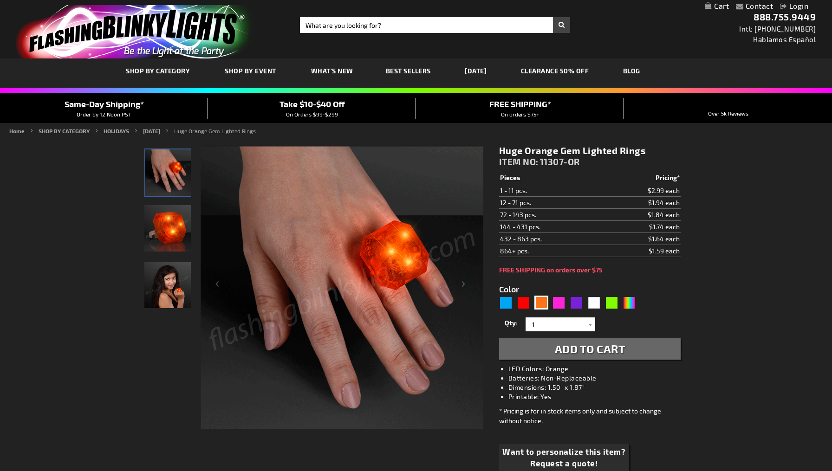
scroll to position [85, 0]
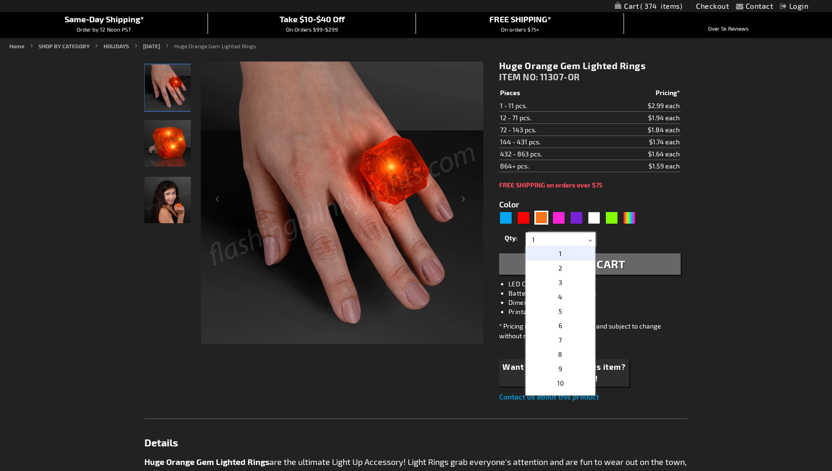
click at [553, 239] on input "1" at bounding box center [561, 239] width 67 height 14
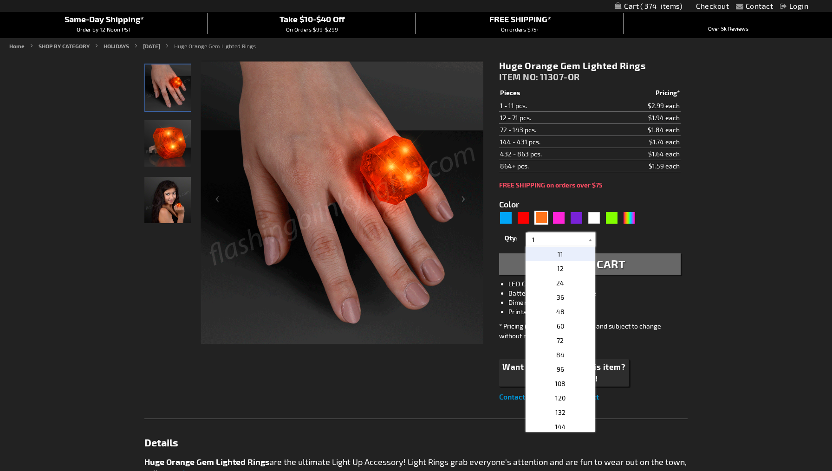
scroll to position [145, 0]
click at [562, 311] on span "48" at bounding box center [560, 310] width 8 height 8
type input "48"
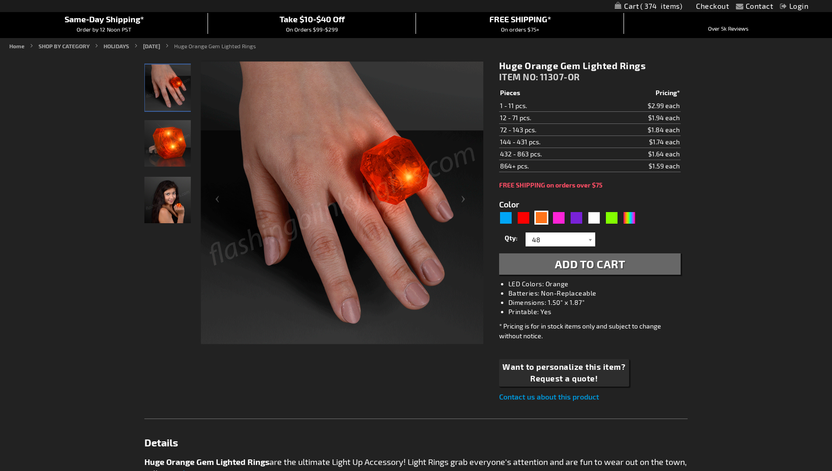
click at [568, 264] on span "Add to Cart" at bounding box center [590, 263] width 71 height 13
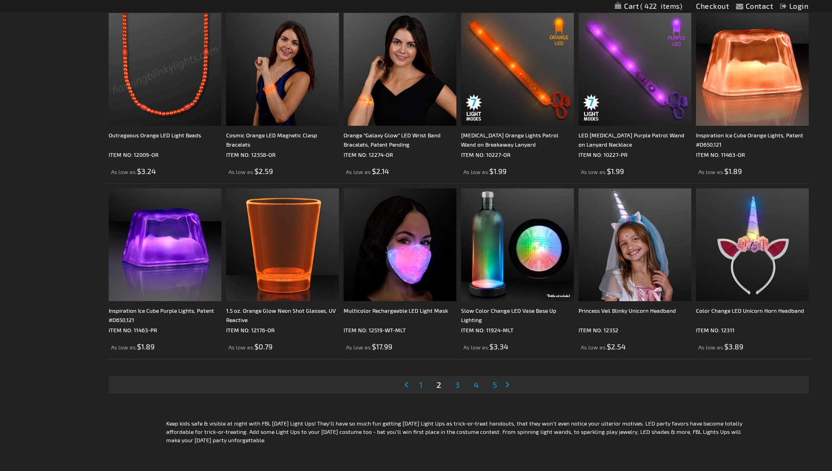
scroll to position [1709, 0]
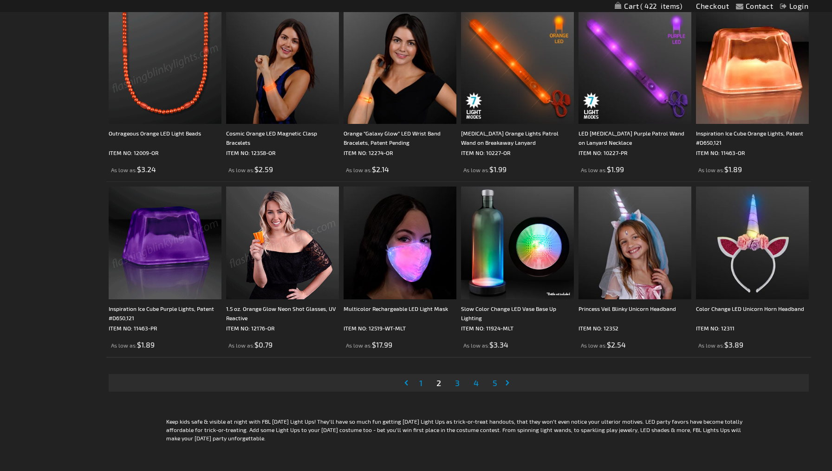
click at [458, 384] on span "3" at bounding box center [457, 383] width 5 height 10
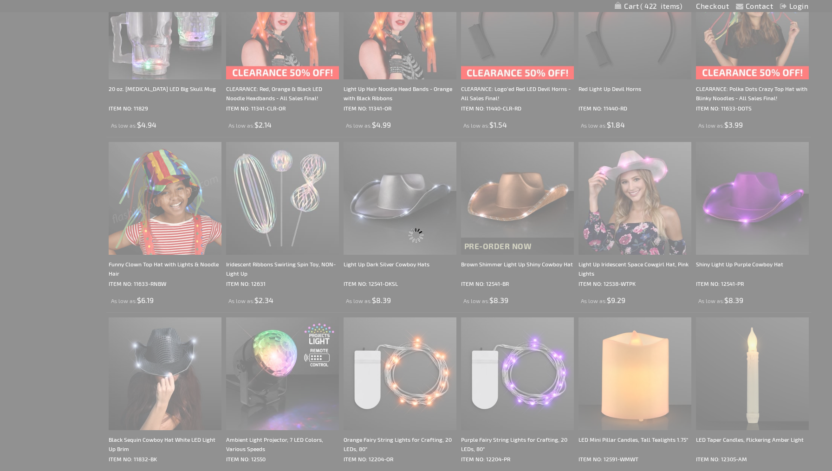
scroll to position [0, 0]
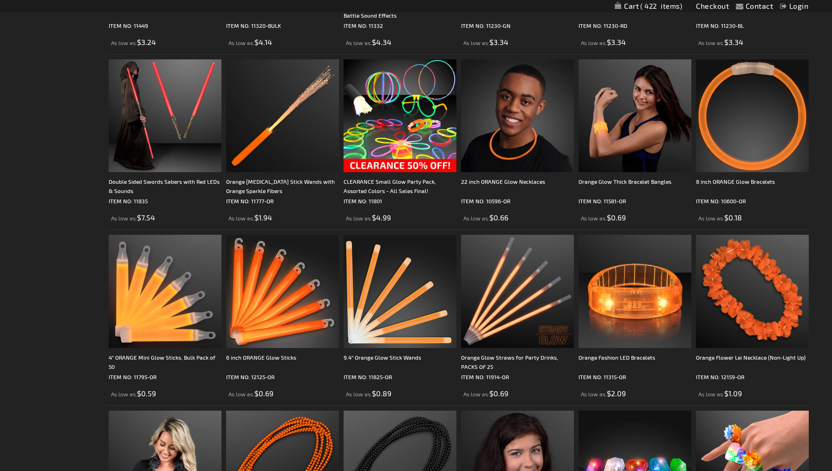
scroll to position [1134, 0]
click at [294, 311] on img at bounding box center [282, 291] width 113 height 113
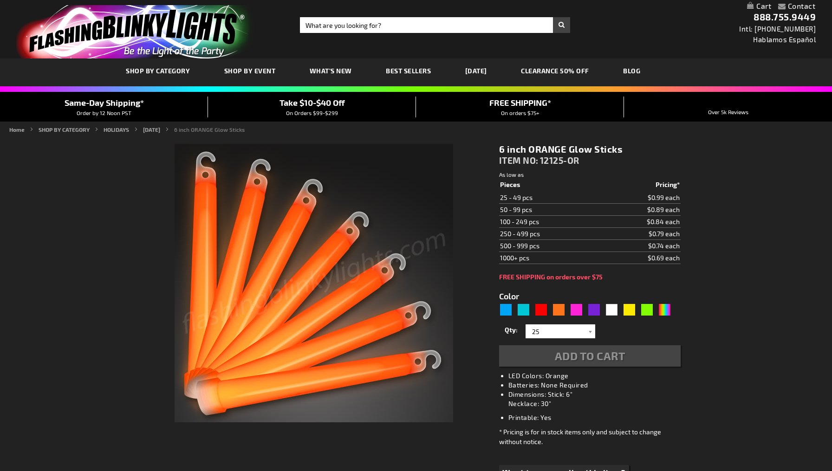
type input "5637"
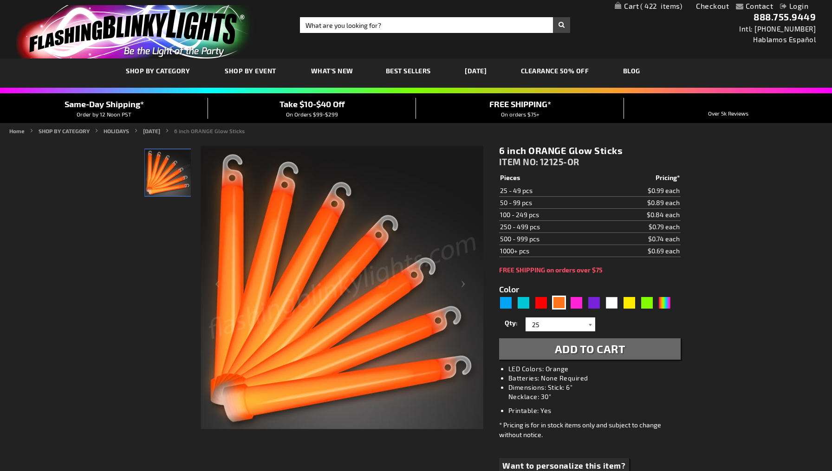
click at [587, 323] on div at bounding box center [590, 324] width 9 height 14
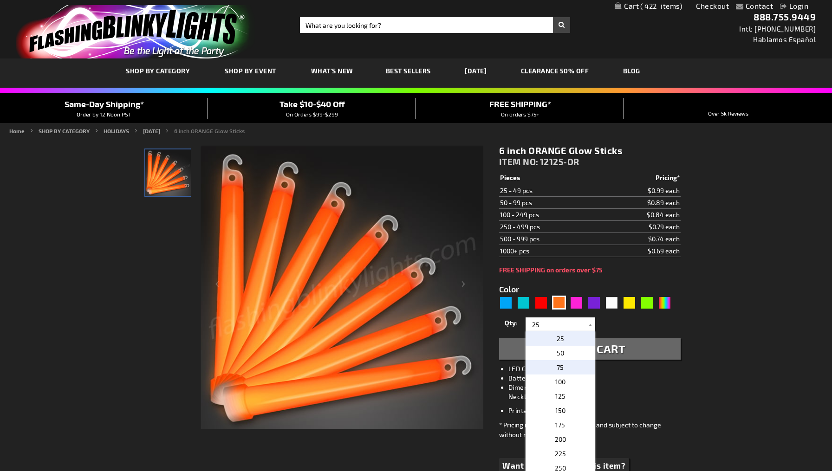
click at [567, 364] on p "75" at bounding box center [560, 367] width 70 height 14
type input "75"
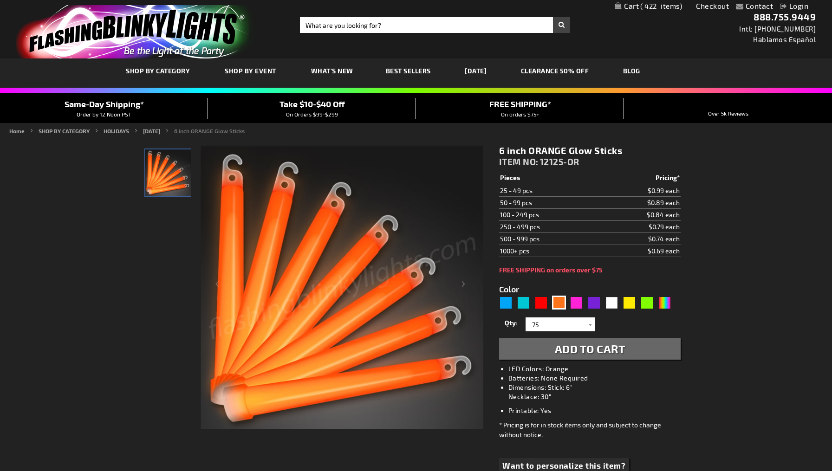
click at [581, 348] on span "Add to Cart" at bounding box center [590, 348] width 71 height 13
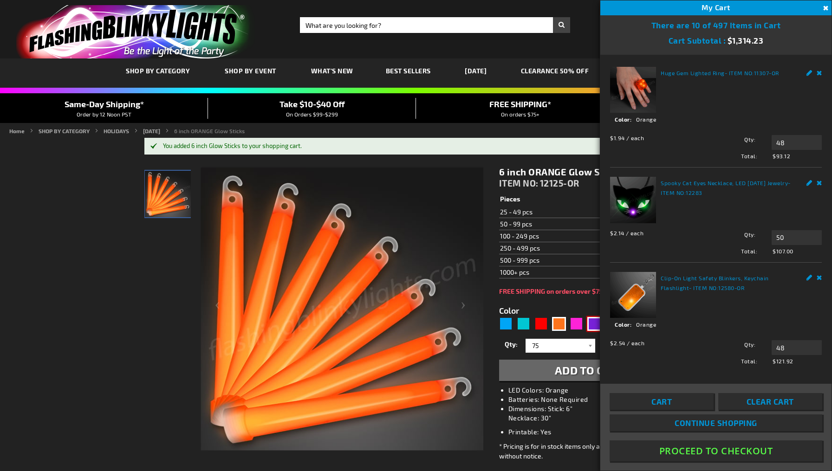
click at [591, 327] on div "Purple" at bounding box center [594, 324] width 14 height 14
type input "5640"
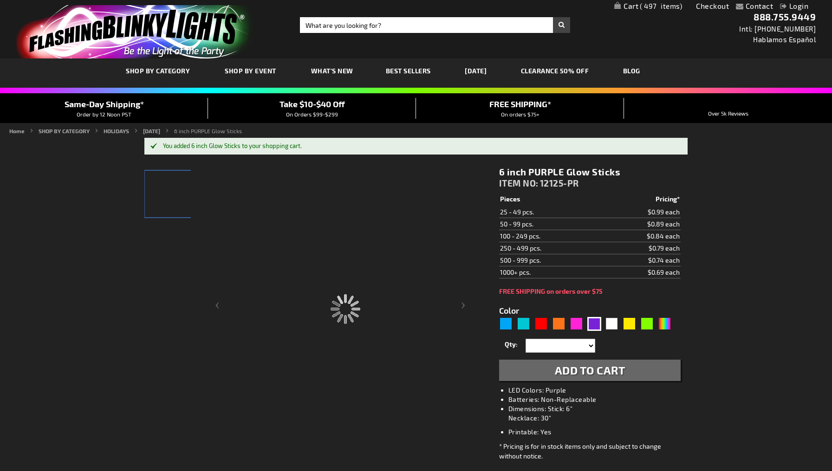
type input "12125-PR"
type input "Customize - 6 inch PURPLE Glow Sticks - ITEM NO: 12125-PR"
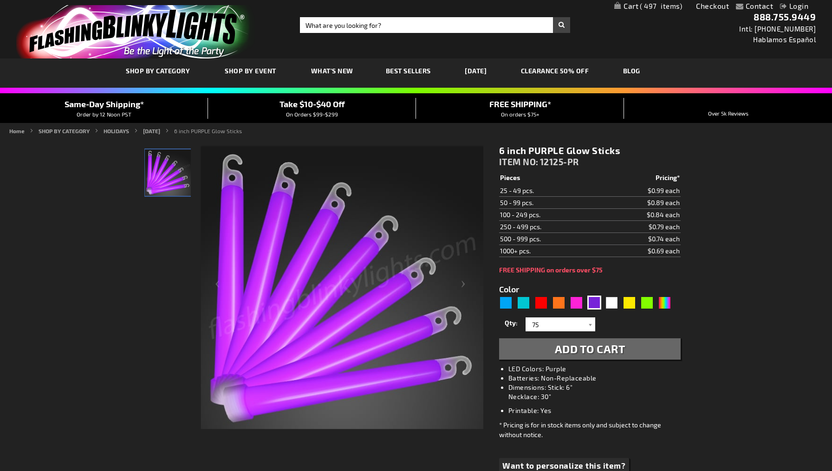
click at [584, 345] on span "Add to Cart" at bounding box center [590, 348] width 71 height 13
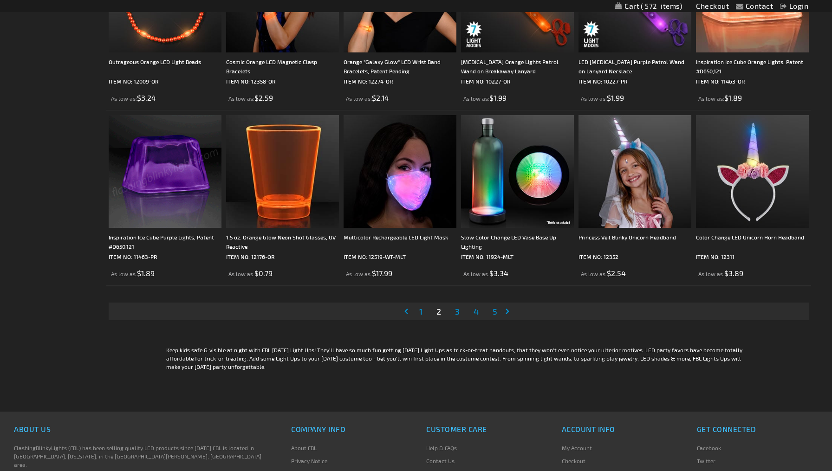
scroll to position [1781, 0]
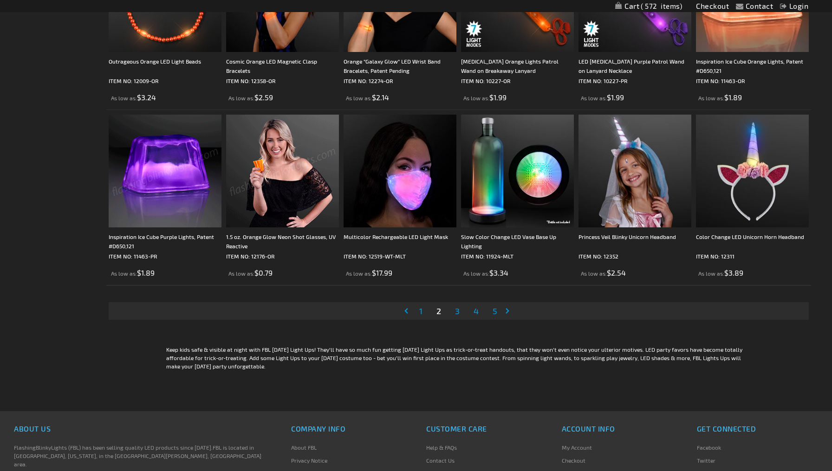
click at [457, 309] on span "3" at bounding box center [457, 311] width 5 height 10
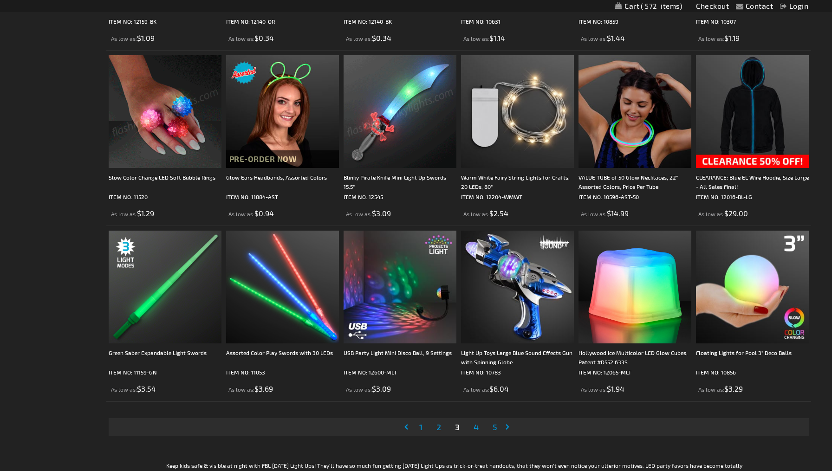
scroll to position [1679, 0]
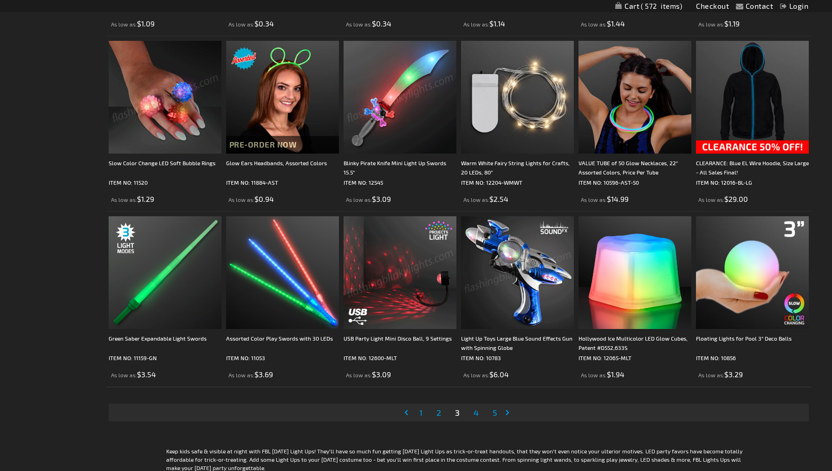
click at [477, 414] on span "4" at bounding box center [475, 412] width 5 height 10
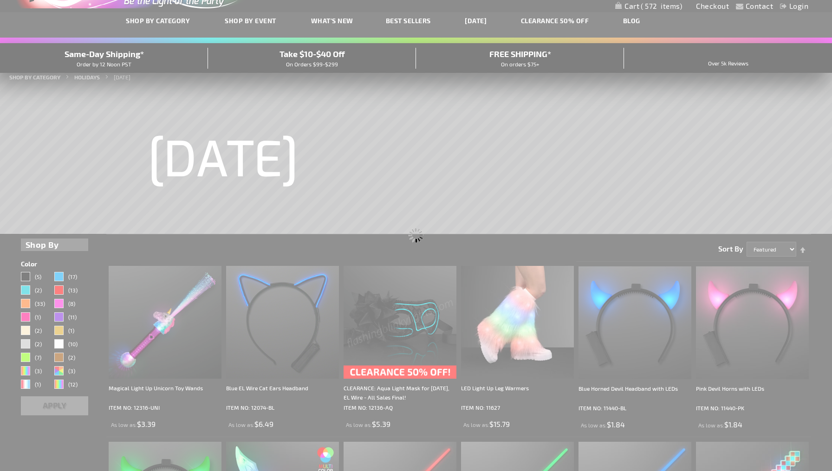
scroll to position [0, 0]
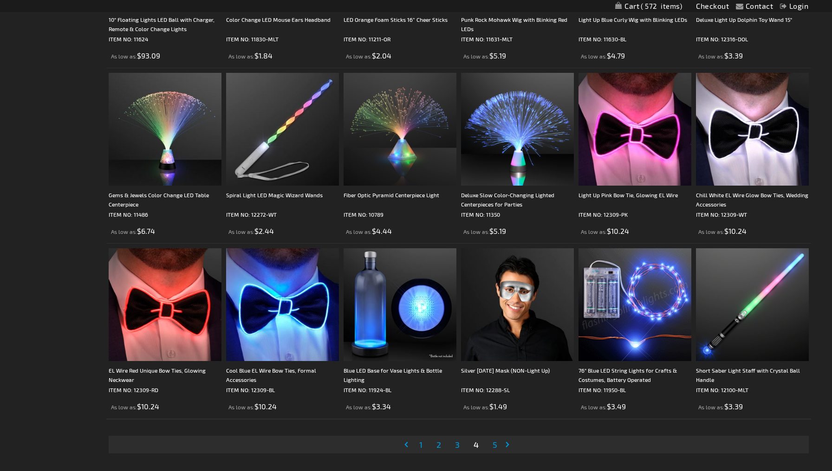
scroll to position [1673, 0]
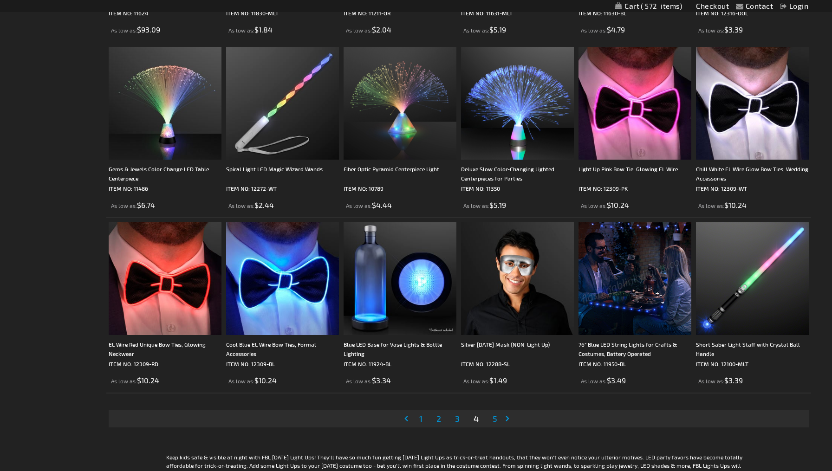
click at [494, 419] on span "5" at bounding box center [494, 418] width 5 height 10
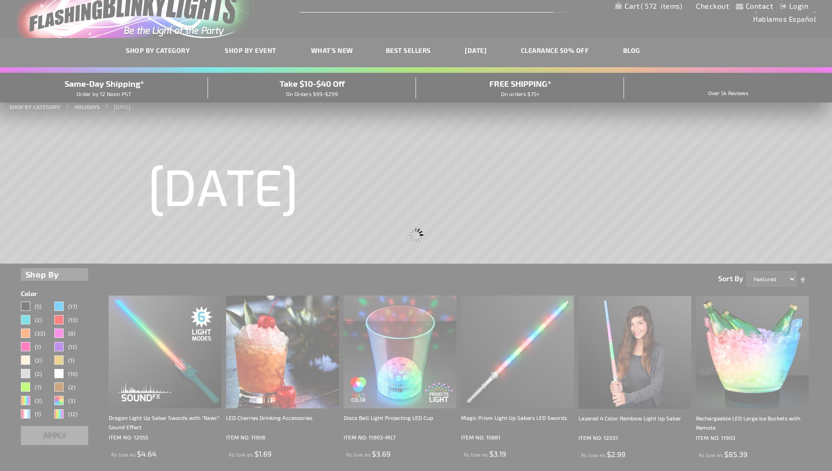
scroll to position [0, 0]
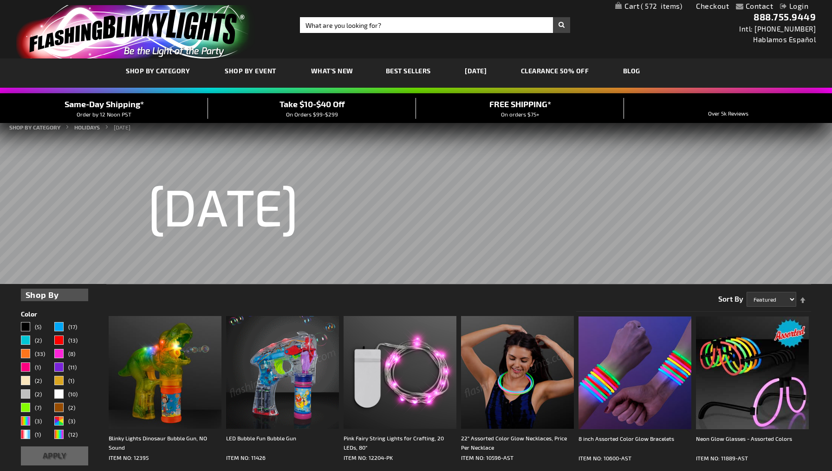
click at [665, 8] on span "572" at bounding box center [660, 6] width 41 height 8
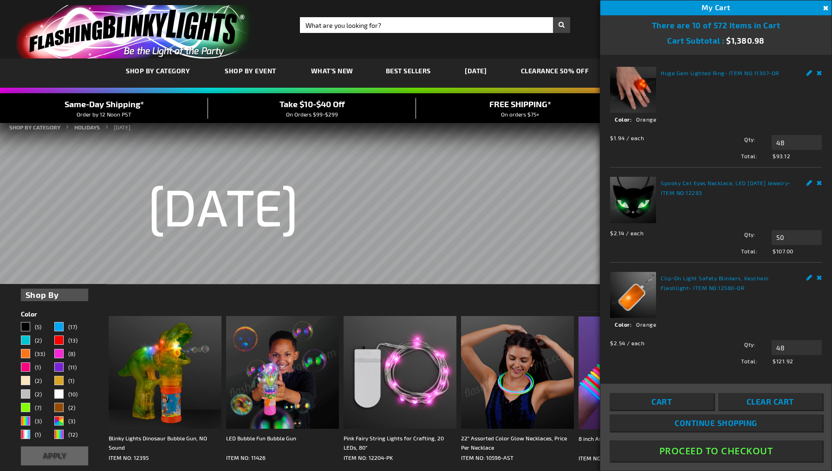
click at [420, 185] on rs-slide "Halloween" at bounding box center [416, 197] width 832 height 173
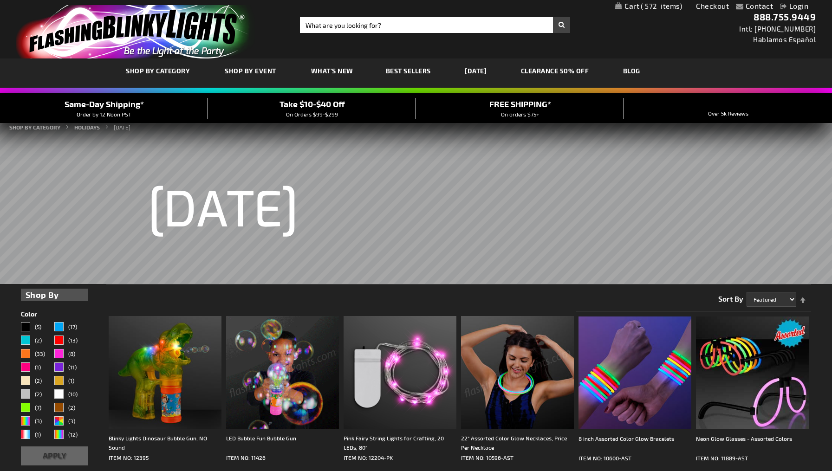
click at [346, 116] on div "Take $10-$40 Off On Orders $99-$299" at bounding box center [312, 108] width 208 height 20
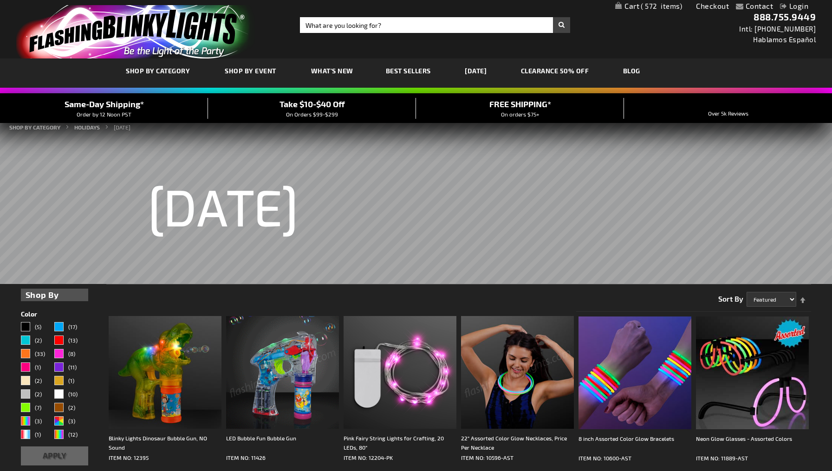
click at [332, 107] on span "Take $10-$40 Off" at bounding box center [311, 104] width 65 height 10
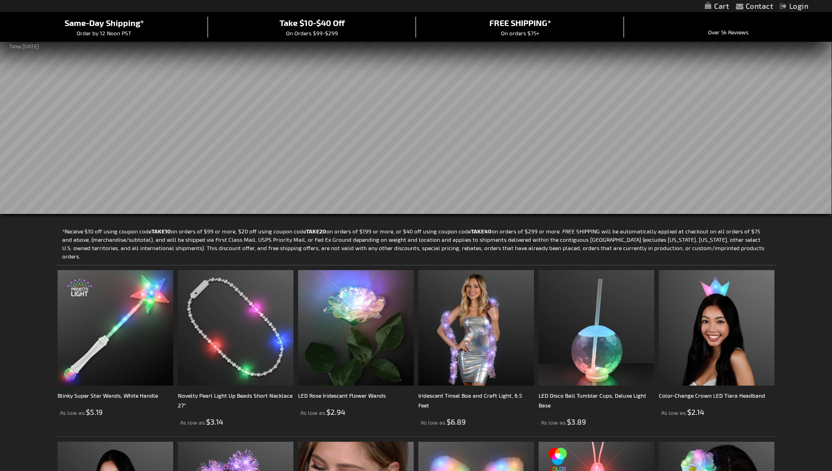
scroll to position [81, 0]
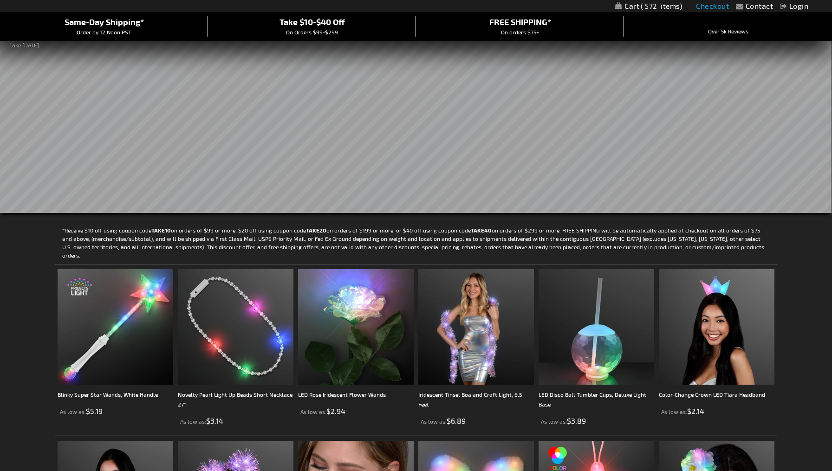
click at [714, 9] on link "Checkout" at bounding box center [712, 5] width 33 height 9
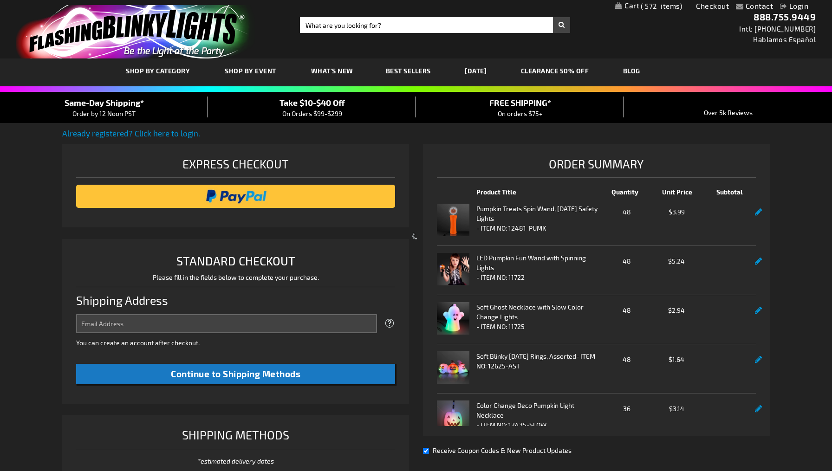
select select "US"
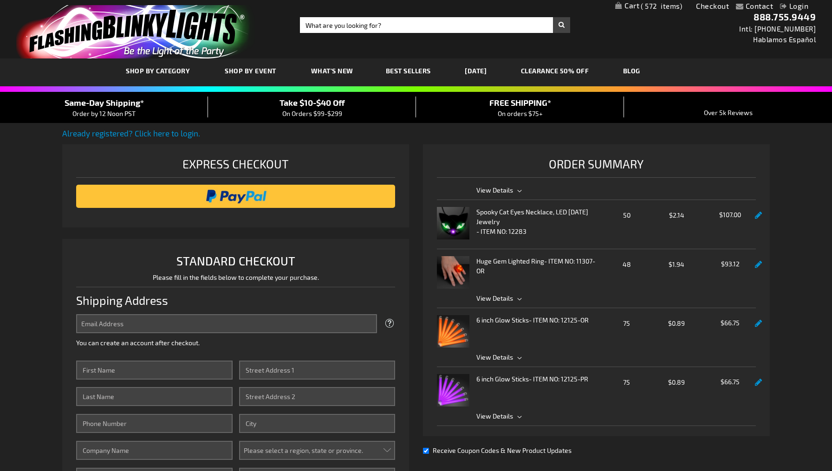
click at [795, 8] on link "Login" at bounding box center [794, 5] width 28 height 9
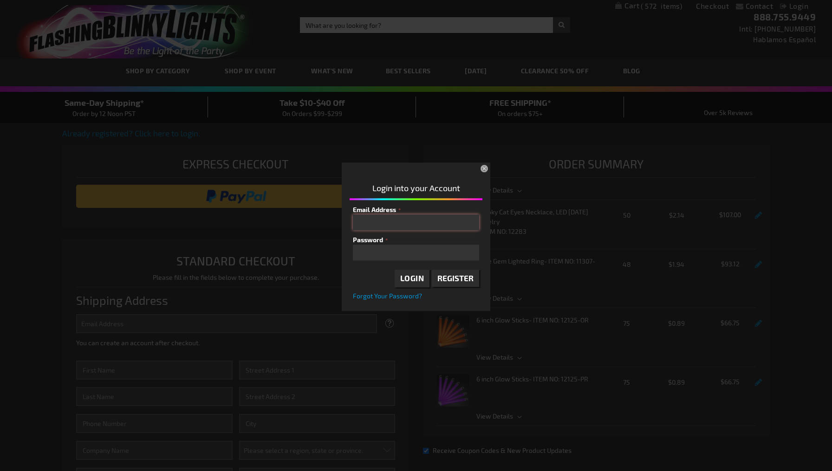
type input "kara.unterberg@gmail.com"
click at [417, 277] on span "Login" at bounding box center [412, 278] width 24 height 9
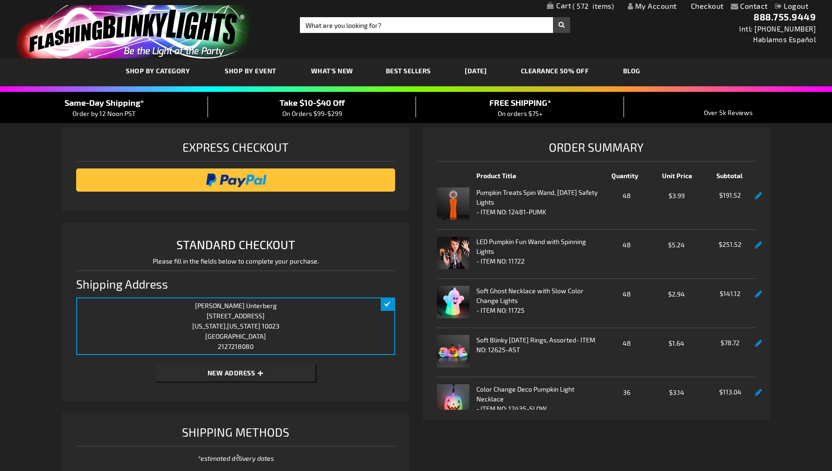
click at [324, 319] on div "[PERSON_NAME] [STREET_ADDRESS][US_STATE][US_STATE] 2127218080 Edit" at bounding box center [235, 326] width 319 height 58
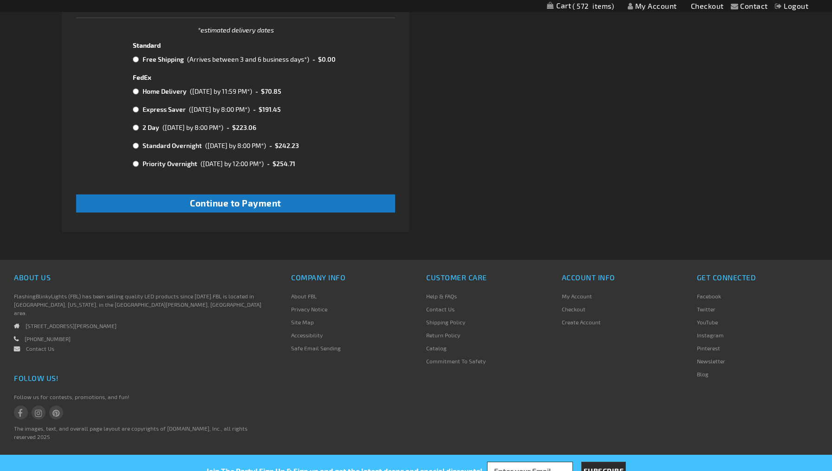
scroll to position [427, 0]
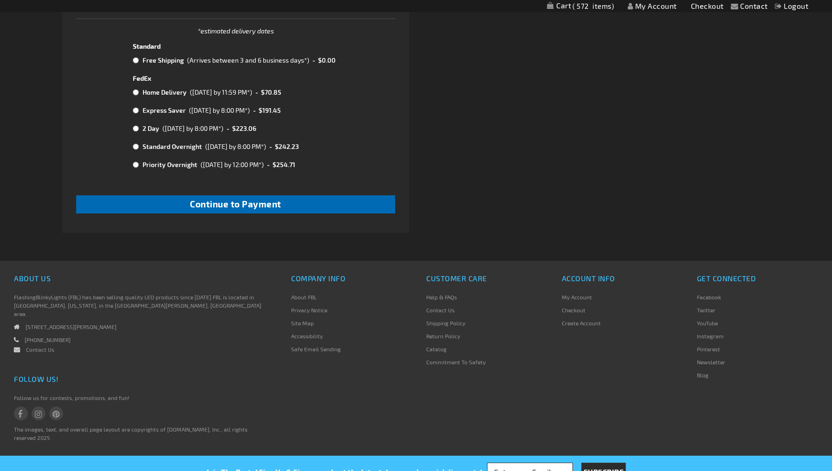
click at [352, 200] on button "Continue to Payment" at bounding box center [235, 204] width 319 height 18
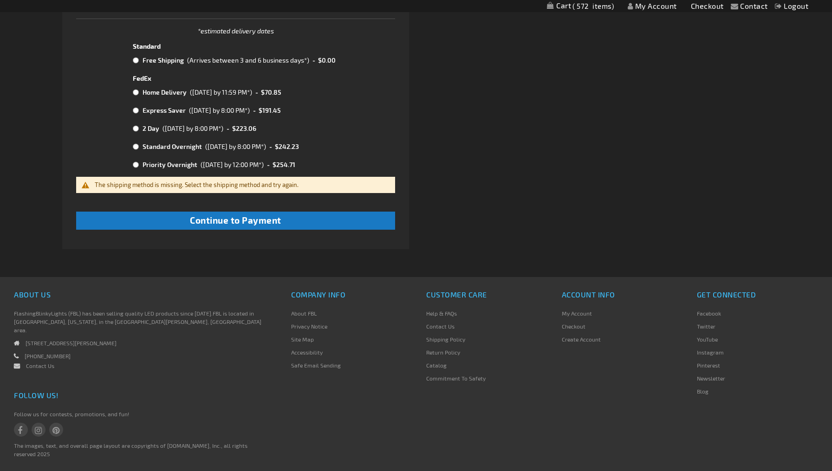
click at [137, 59] on input "radio" at bounding box center [136, 60] width 6 height 7
radio input "true"
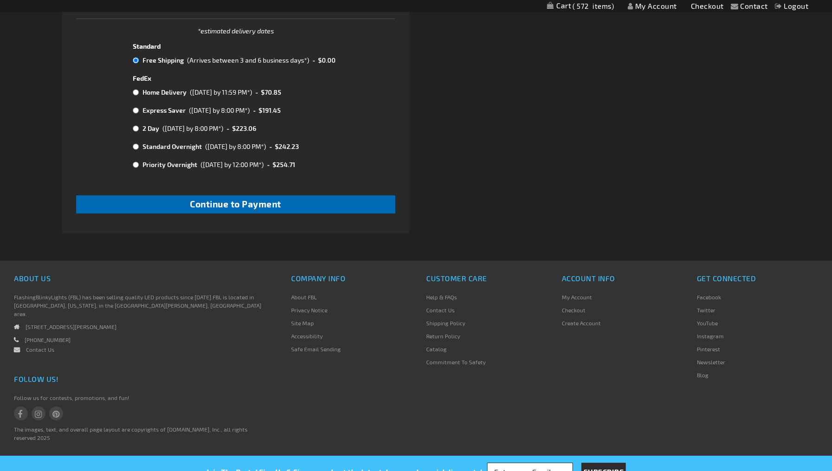
click at [210, 199] on span "Continue to Payment" at bounding box center [235, 204] width 91 height 11
checkbox input "true"
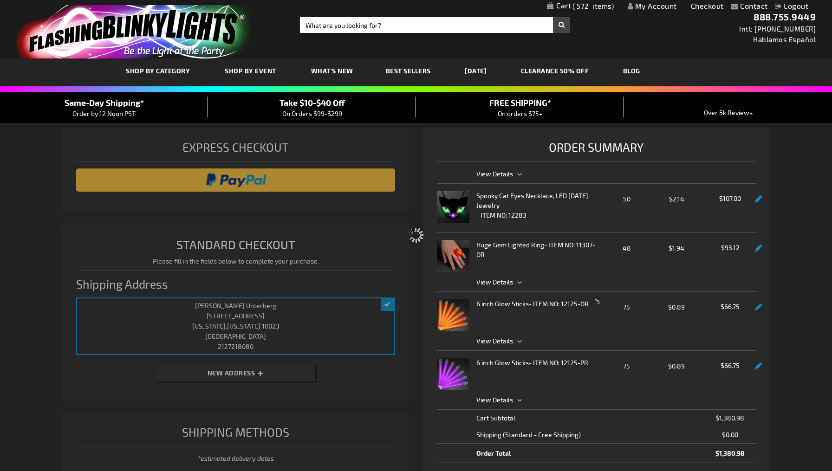
select select "a2a8f613fbe94c034c8ecef8c7a37fd612c48874"
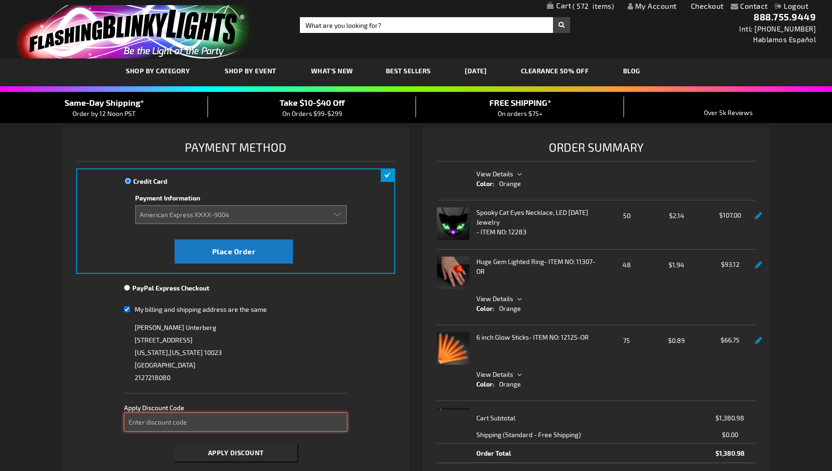
click at [181, 418] on input "Enter discount code" at bounding box center [235, 422] width 223 height 19
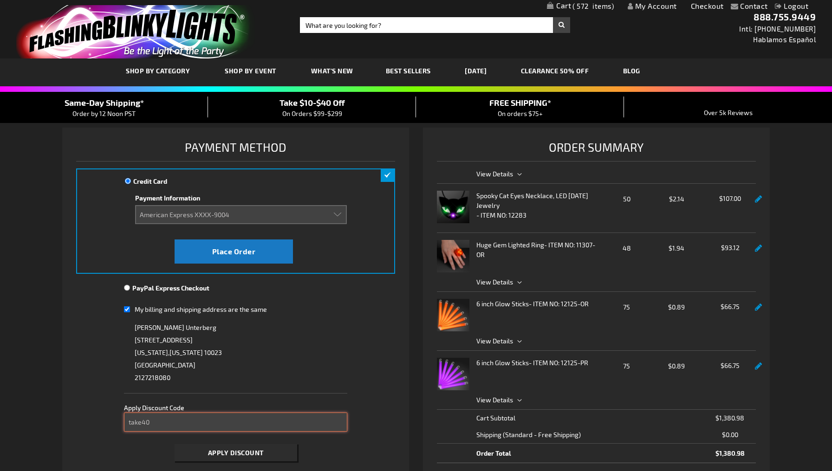
type input "take40"
click at [209, 452] on span "Apply Discount" at bounding box center [236, 453] width 56 height 8
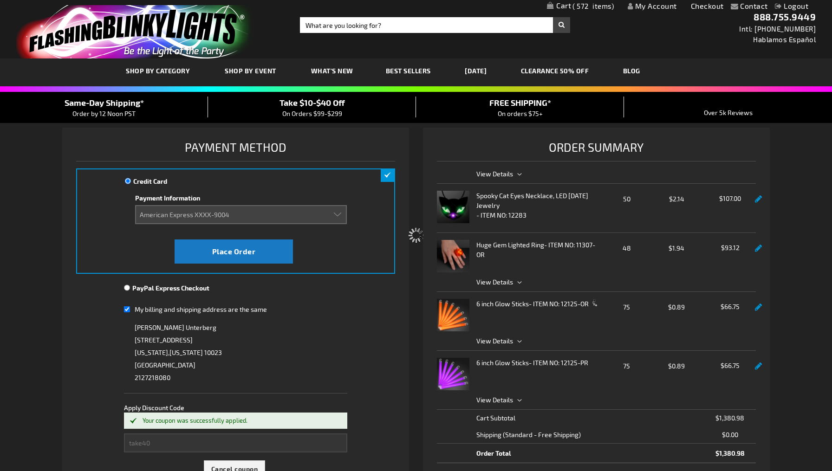
click at [354, 342] on div "Please wait..." at bounding box center [416, 235] width 832 height 471
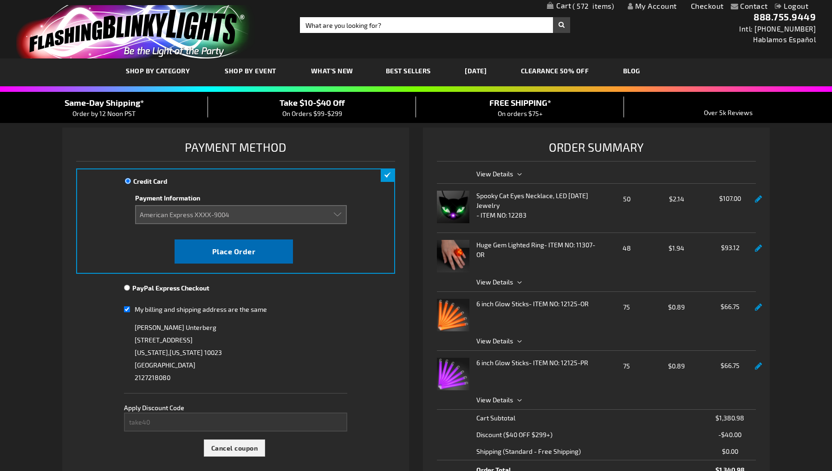
click at [257, 253] on button "Place Order" at bounding box center [233, 251] width 118 height 24
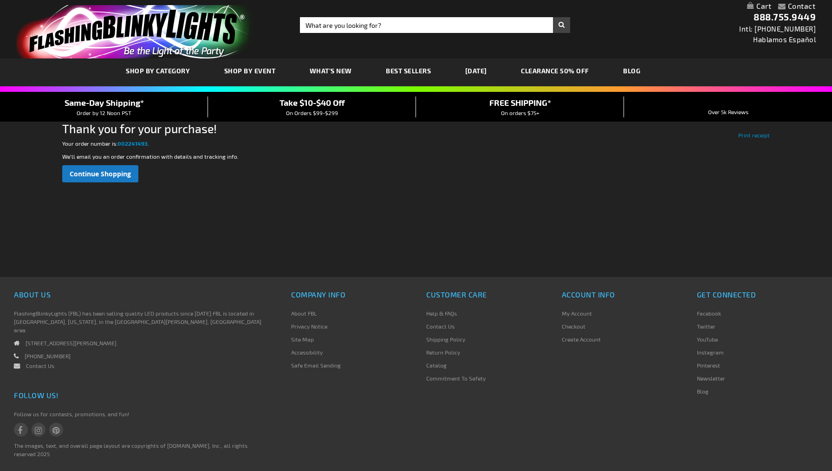
click at [566, 67] on link "CLEARANCE 50% OFF" at bounding box center [555, 70] width 82 height 31
